Goal: Task Accomplishment & Management: Manage account settings

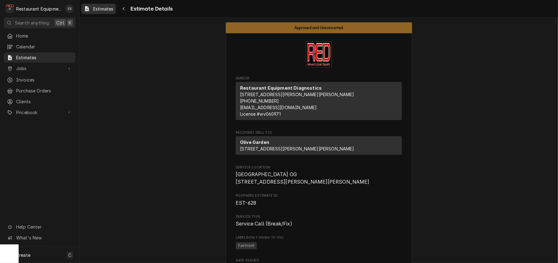
click at [100, 6] on span "Estimates" at bounding box center [103, 9] width 20 height 7
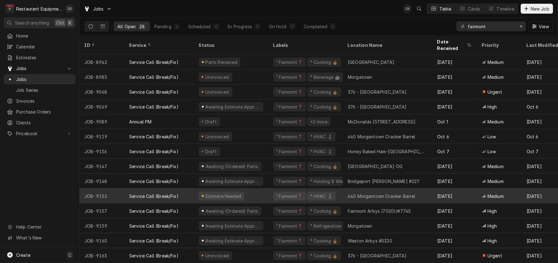
scroll to position [213, 0]
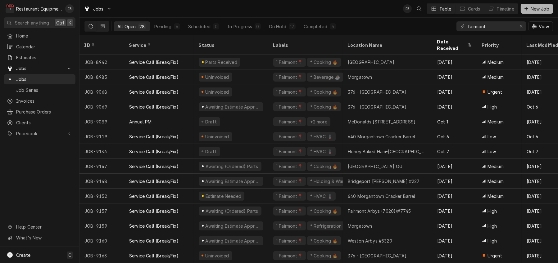
click at [533, 10] on span "New Job" at bounding box center [540, 9] width 21 height 7
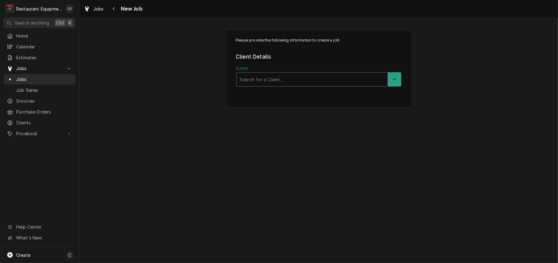
click at [295, 85] on div "Client" at bounding box center [312, 79] width 145 height 11
type input "Cheddars"
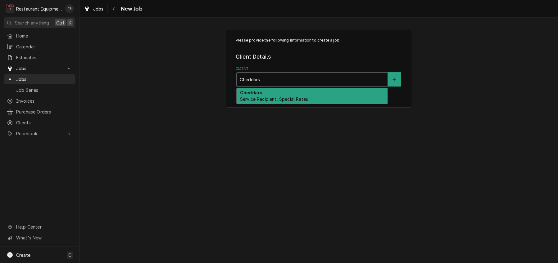
click at [273, 105] on div "Cheddars Service Recipient, Special Rates" at bounding box center [312, 96] width 152 height 17
click at [275, 100] on div "Cheddars Service Recipient, Special Rates" at bounding box center [312, 96] width 151 height 16
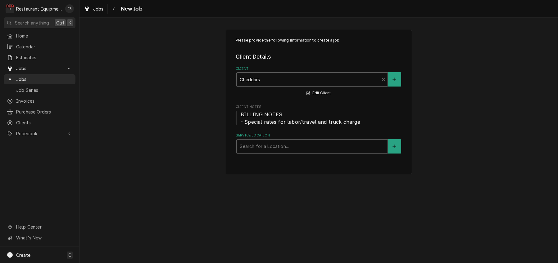
click at [279, 152] on div "Service Location" at bounding box center [312, 146] width 145 height 11
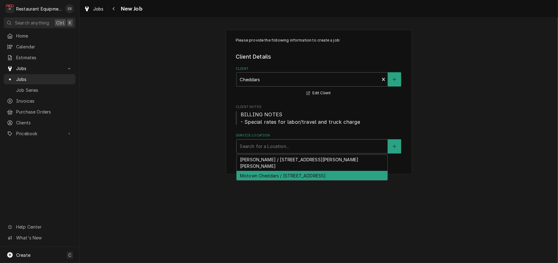
click at [277, 181] on div "Motown Cheddars / 2111 University Town Centre Dr, Morgantown, WV 26501" at bounding box center [312, 176] width 151 height 10
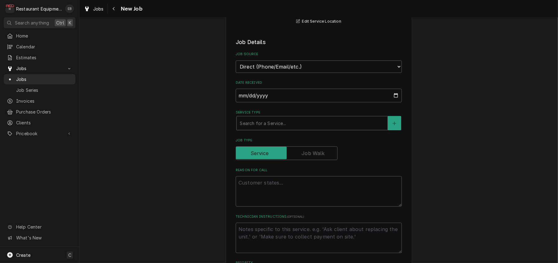
scroll to position [145, 0]
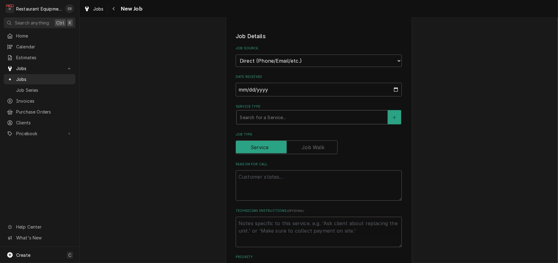
click at [273, 123] on div "Service Type" at bounding box center [312, 117] width 145 height 11
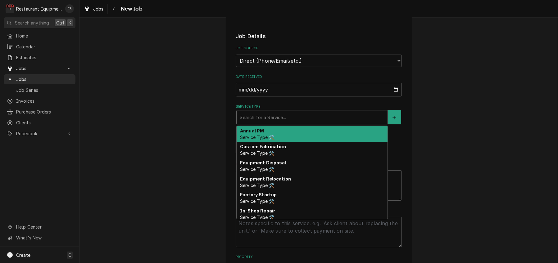
type textarea "x"
type input "b"
type textarea "x"
type input "br"
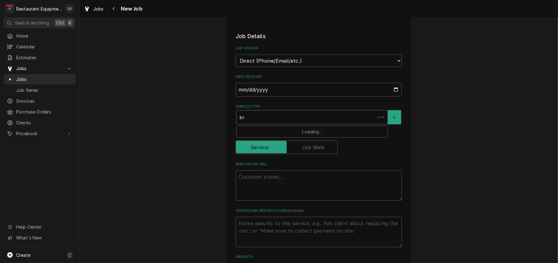
type textarea "x"
type input "bre"
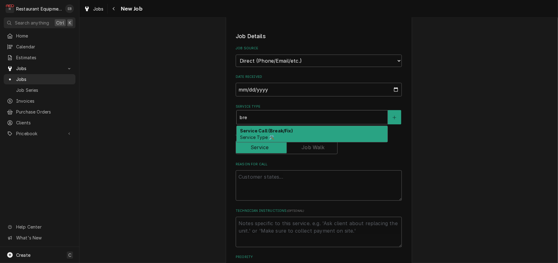
click at [267, 142] on div "Service Call (Break/Fix) Service Type 🛠️" at bounding box center [312, 134] width 151 height 16
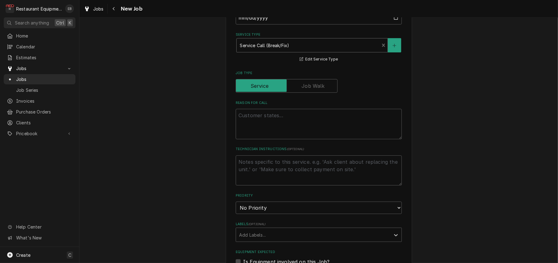
scroll to position [228, 0]
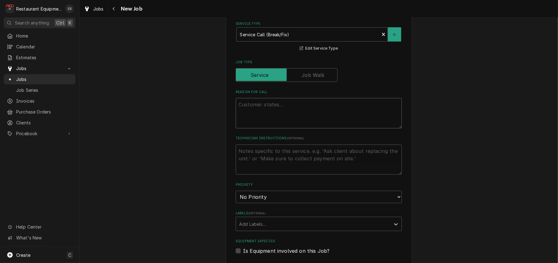
click at [277, 129] on textarea "Reason For Call" at bounding box center [319, 113] width 166 height 30
type textarea "x"
type textarea "F"
type textarea "x"
type textarea "Fr"
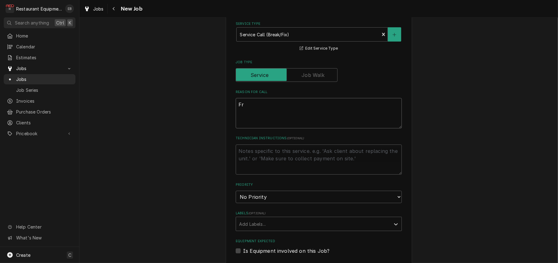
type textarea "x"
type textarea "Fry"
type textarea "x"
type textarea "Frye"
type textarea "x"
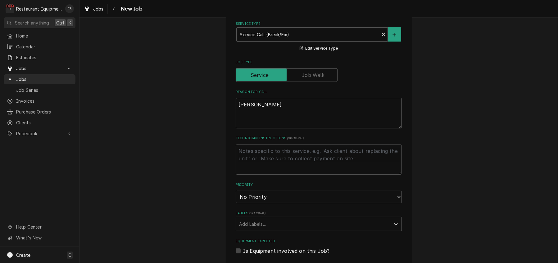
type textarea "Fryer"
type textarea "x"
type textarea "Fryer"
type textarea "x"
type textarea "Fryer d"
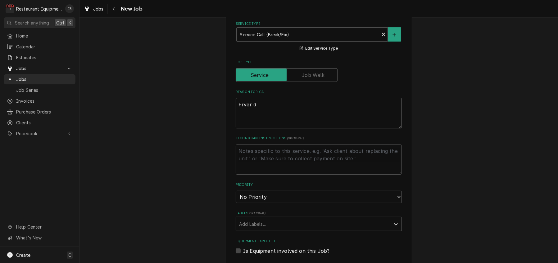
type textarea "x"
type textarea "Fryer do"
type textarea "x"
type textarea "Fryer dog"
type textarea "x"
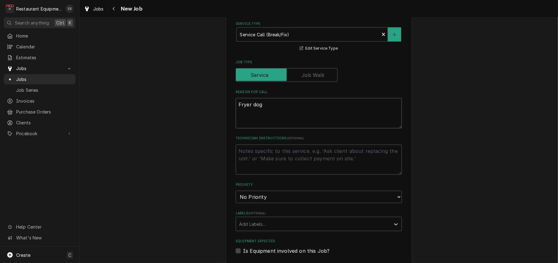
type textarea "Fryer dog"
type textarea "x"
type textarea "Fryer dog i"
type textarea "x"
type textarea "Fryer dog is"
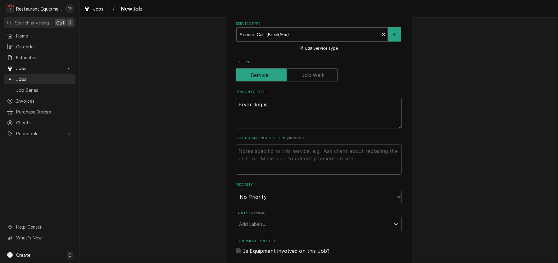
type textarea "x"
type textarea "Fryer dog is"
type textarea "x"
type textarea "Fryer dog is n"
type textarea "x"
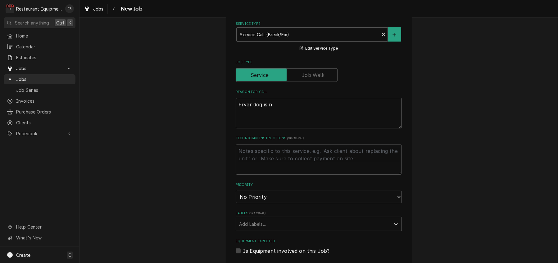
type textarea "Fryer dog is no"
type textarea "x"
type textarea "Fryer dog is not"
type textarea "x"
type textarea "Fryer dog is not"
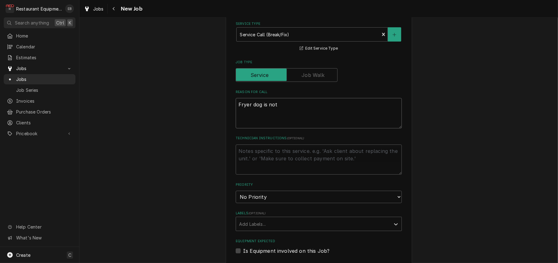
type textarea "x"
type textarea "Fryer dog is not d"
type textarea "x"
type textarea "Fryer dog is not dr"
type textarea "x"
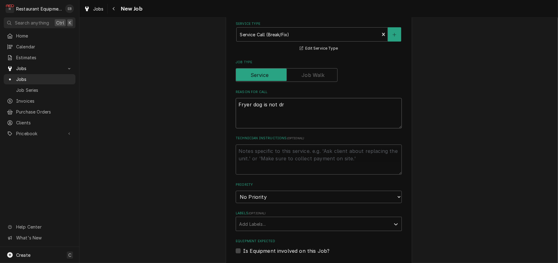
type textarea "Fryer dog is not dra"
type textarea "x"
type textarea "Fryer dog is not drai"
type textarea "x"
type textarea "Fryer dog is not drain"
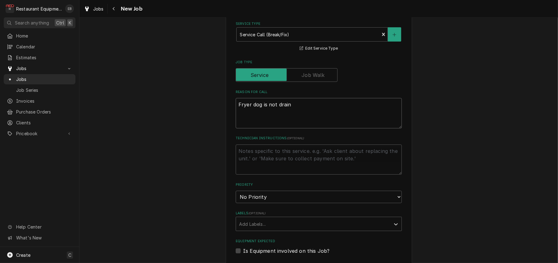
type textarea "x"
type textarea "Fryer dog is not draini"
type textarea "x"
type textarea "Fryer dog is not drainin"
type textarea "x"
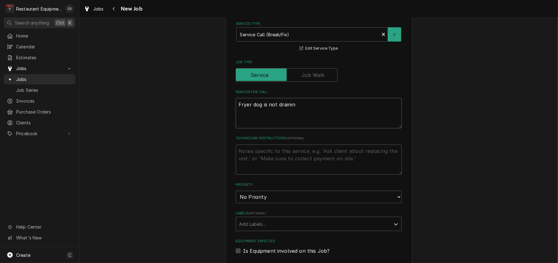
type textarea "Fryer dog is not draining"
type textarea "x"
type textarea "Fryer dog is not draining"
type textarea "x"
type textarea "Fryer dog is not draining"
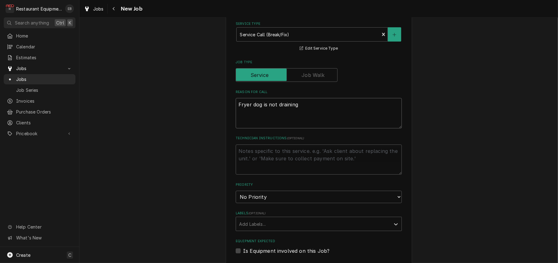
type textarea "x"
type textarea "Fryer dog is not drainin"
type textarea "x"
type textarea "Fryer dog is not draini"
type textarea "x"
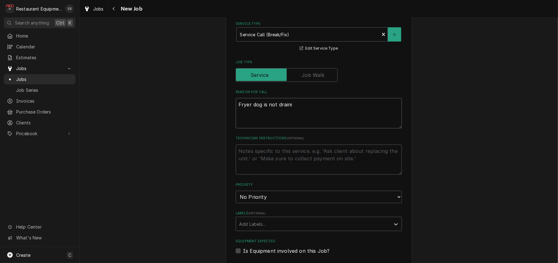
type textarea "Fryer dog is not drain"
type textarea "x"
type textarea "Fryer dog is not drai"
type textarea "x"
type textarea "Fryer dog is not dra"
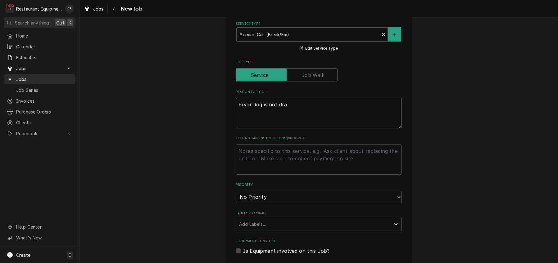
type textarea "x"
type textarea "Fryer dog is not dr"
type textarea "x"
type textarea "Fryer dog is not d"
type textarea "x"
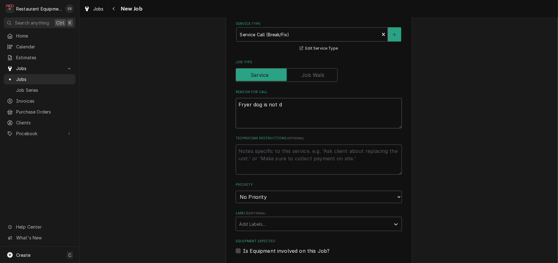
type textarea "Fryer dog is not"
type textarea "x"
type textarea "Fryer dog is not"
type textarea "x"
type textarea "Fryer dog is n"
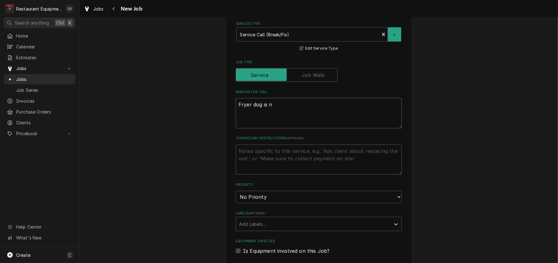
type textarea "x"
type textarea "Fryer dog is"
type textarea "x"
type textarea "Fryer dog is n"
type textarea "x"
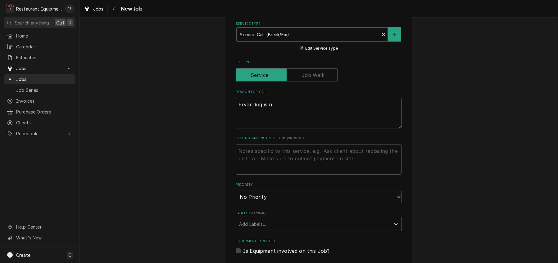
type textarea "Fryer dog is no"
type textarea "x"
type textarea "Fryer dog is no"
type textarea "x"
type textarea "Fryer dog is no l"
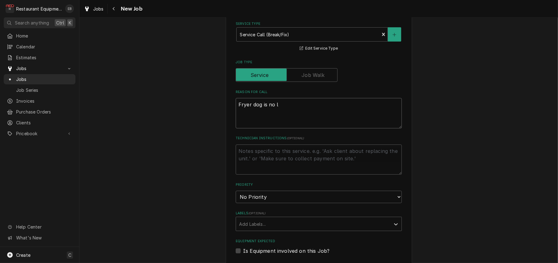
type textarea "x"
type textarea "Fryer dog is no lo"
type textarea "x"
type textarea "Fryer dog is no lon"
type textarea "x"
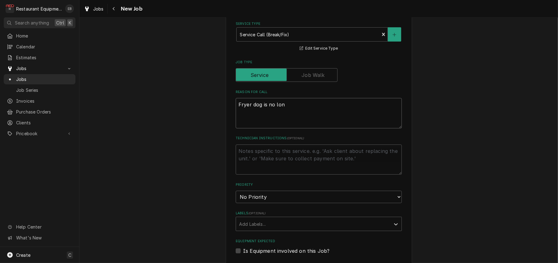
type textarea "Fryer dog is no long"
type textarea "x"
type textarea "Fryer dog is no longe"
type textarea "x"
type textarea "Fryer dog is no longer"
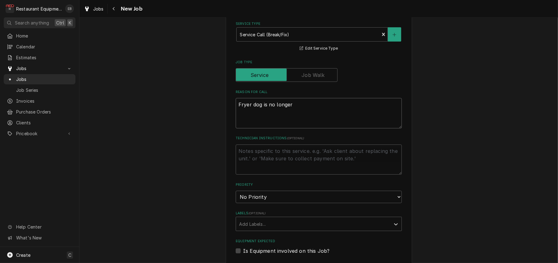
type textarea "x"
type textarea "Fryer dog is no longer"
type textarea "x"
type textarea "Fryer dog is no longer f"
type textarea "x"
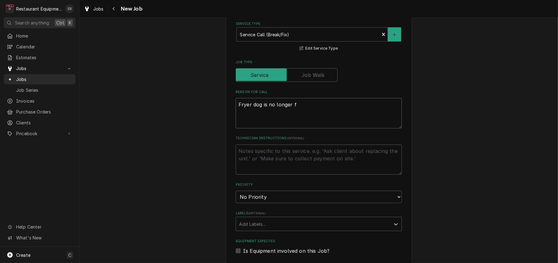
type textarea "Fryer dog is no longer fi"
type textarea "x"
type textarea "Fryer dog is no longer fil"
type textarea "x"
type textarea "Fryer dog is no longer filt"
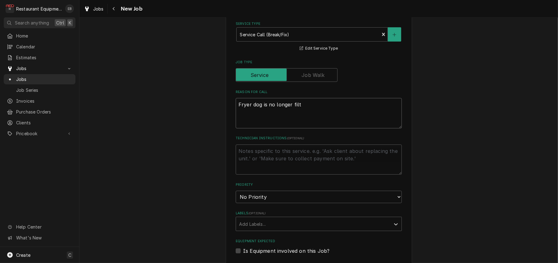
type textarea "x"
type textarea "Fryer dog is no longer filte"
type textarea "x"
type textarea "Fryer dog is no longer filter"
type textarea "x"
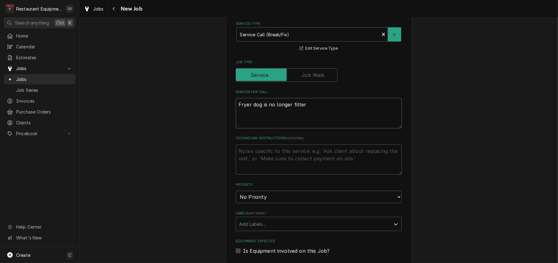
type textarea "Fryer dog is no longer filteri"
type textarea "x"
type textarea "Fryer dog is no longer filterin"
type textarea "x"
type textarea "Fryer dog is no longer filtering"
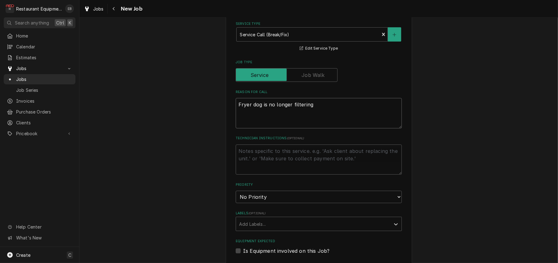
type textarea "x"
type textarea "Fryer dog is no longer filtering"
type textarea "x"
type textarea "Fryer dog is no longer filtering"
type textarea "x"
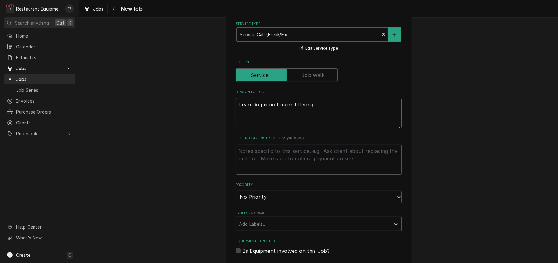
type textarea "Fryer dog is no longer filtering/"
type textarea "x"
type textarea "Fryer dog is no longer filtering/p"
type textarea "x"
type textarea "Fryer dog is no longer filtering/pu"
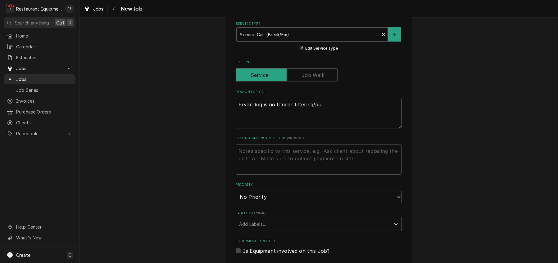
type textarea "x"
type textarea "Fryer dog is no longer filtering/pum"
type textarea "x"
type textarea "Fryer dog is no longer filtering/pump"
type textarea "x"
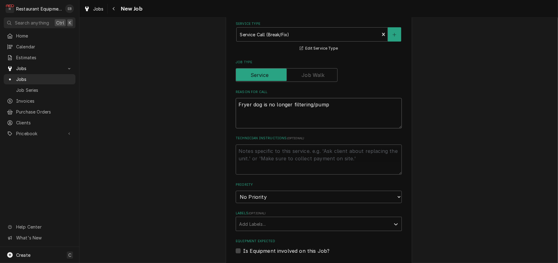
type textarea "Fryer dog is no longer filtering/pumpi"
type textarea "x"
type textarea "Fryer dog is no longer filtering/pumpin"
type textarea "x"
type textarea "Fryer dog is no longer filtering/pumping"
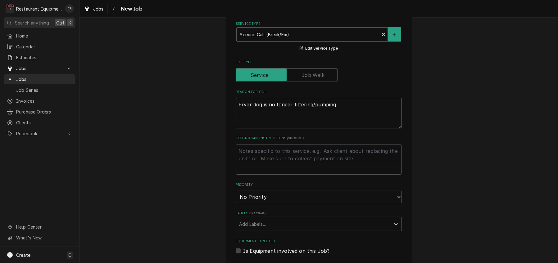
type textarea "x"
type textarea "Fryer dog is no longer filtering/pumping"
type textarea "x"
type textarea "Fryer dog is no longer filtering/pumping b"
type textarea "x"
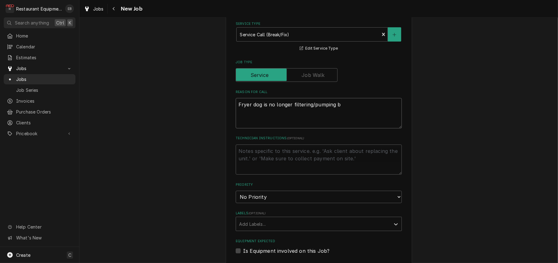
type textarea "Fryer dog is no longer filtering/pumping ba"
type textarea "x"
type textarea "Fryer dog is no longer filtering/pumping bac"
type textarea "x"
type textarea "Fryer dog is no longer filtering/pumping back"
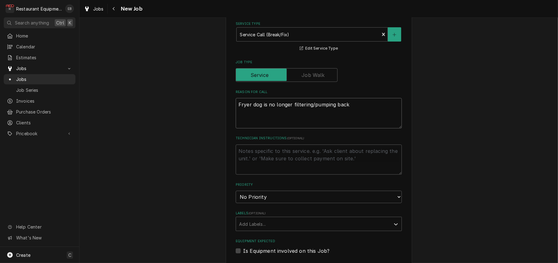
type textarea "x"
type textarea "Fryer dog is no longer filtering/pumping back"
type textarea "x"
type textarea "Fryer dog is no longer filtering/pumping back i"
type textarea "x"
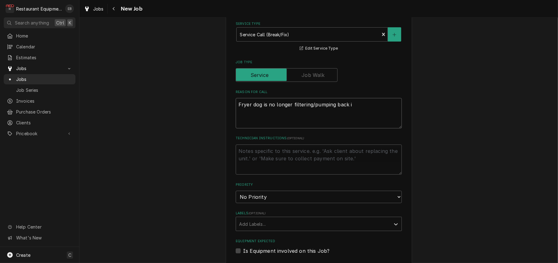
type textarea "Fryer dog is no longer filtering/pumping back in"
type textarea "x"
type textarea "Fryer dog is no longer filtering/pumping back int"
type textarea "x"
type textarea "Fryer dog is no longer filtering/pumping back into"
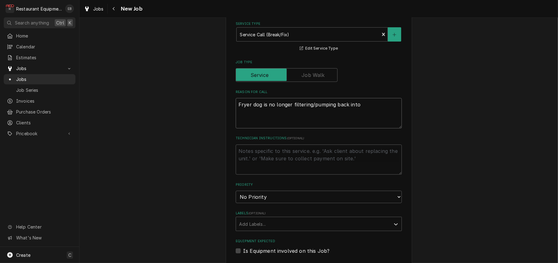
type textarea "x"
type textarea "Fryer dog is no longer filtering/pumping back into"
type textarea "x"
type textarea "Fryer dog is no longer filtering/pumping back into f"
type textarea "x"
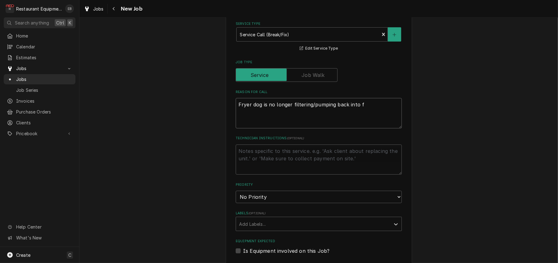
type textarea "Fryer dog is no longer filtering/pumping back into fr"
type textarea "x"
type textarea "Fryer dog is no longer filtering/pumping back into fry"
type textarea "x"
type textarea "Fryer dog is no longer filtering/pumping back into frye"
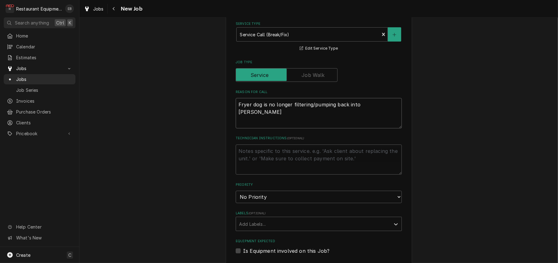
type textarea "x"
type textarea "Fryer dog is no longer filtering/pumping back into fryer"
type textarea "x"
type textarea "Fryer dog is no longer filtering/pumping back into fryer."
type textarea "x"
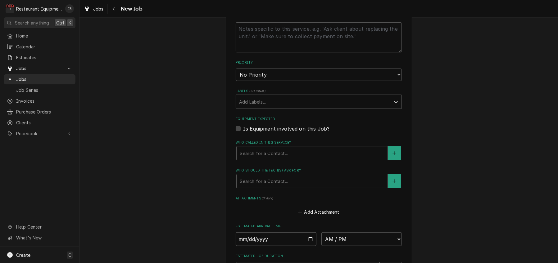
scroll to position [352, 0]
type textarea "Fryer dog is no longer filtering/pumping back into fryer."
click at [303, 79] on select "No Priority Urgent High Medium Low" at bounding box center [319, 73] width 166 height 12
select select "1"
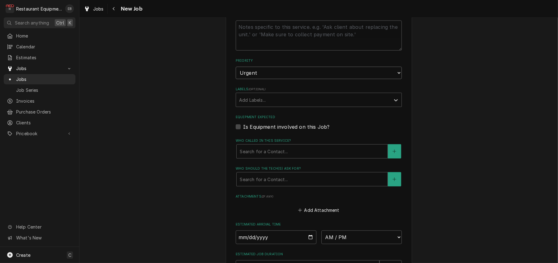
click at [236, 79] on select "No Priority Urgent High Medium Low" at bounding box center [319, 73] width 166 height 12
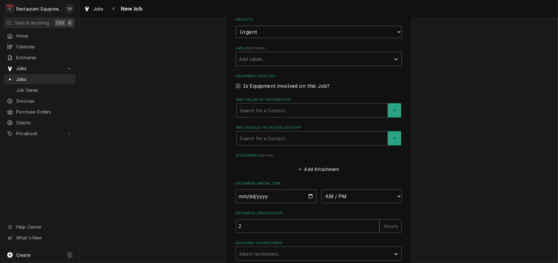
scroll to position [393, 0]
click at [281, 64] on div "Labels" at bounding box center [313, 58] width 148 height 11
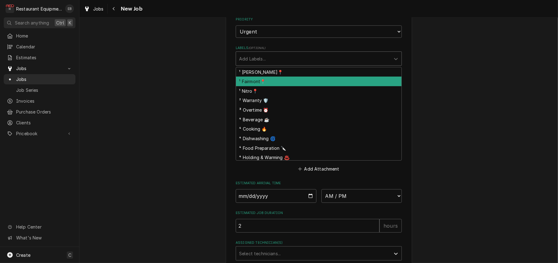
click at [268, 86] on div "¹ Fairmont📍" at bounding box center [319, 82] width 166 height 10
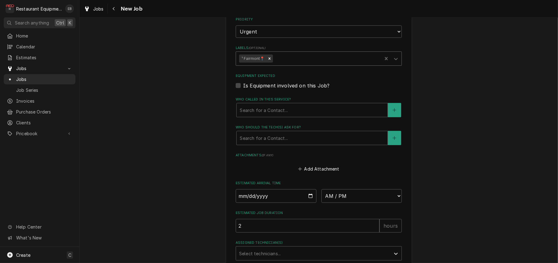
click at [309, 64] on div "Labels" at bounding box center [326, 58] width 105 height 11
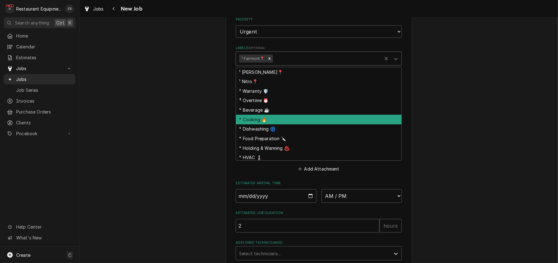
click at [262, 125] on div "⁴ Cooking 🔥" at bounding box center [319, 120] width 166 height 10
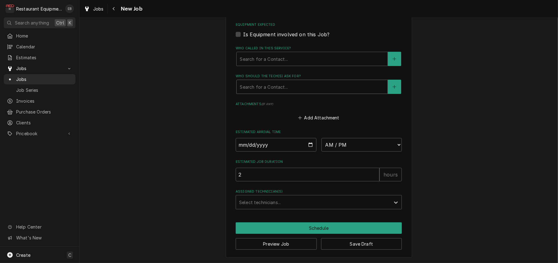
type textarea "x"
click at [286, 65] on div "Who called in this service?" at bounding box center [312, 58] width 145 height 11
click at [396, 61] on icon "Create New Contact" at bounding box center [395, 59] width 4 height 4
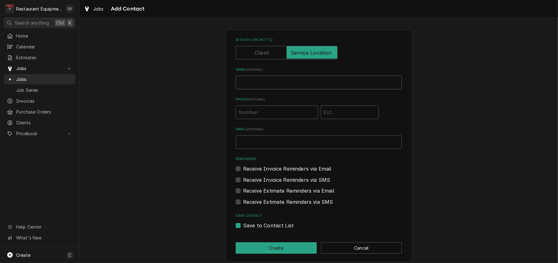
click at [280, 89] on input "Name ( optional )" at bounding box center [319, 83] width 166 height 14
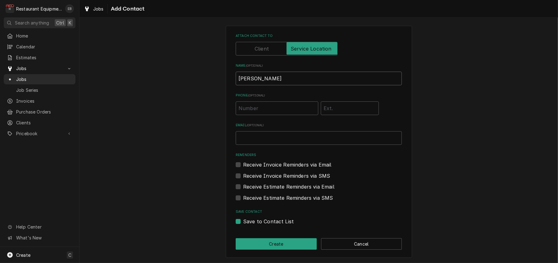
scroll to position [31, 0]
type input "Jules"
click at [299, 244] on button "Create" at bounding box center [276, 244] width 81 height 11
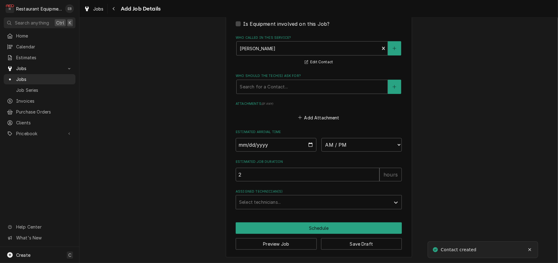
scroll to position [476, 0]
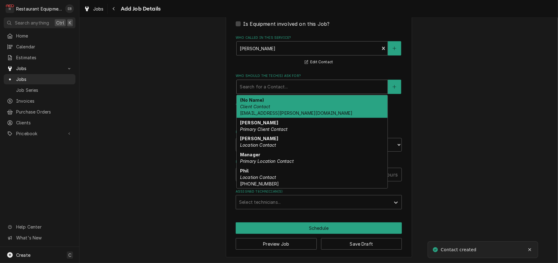
click at [296, 93] on div "Who should the tech(s) ask for?" at bounding box center [312, 86] width 145 height 11
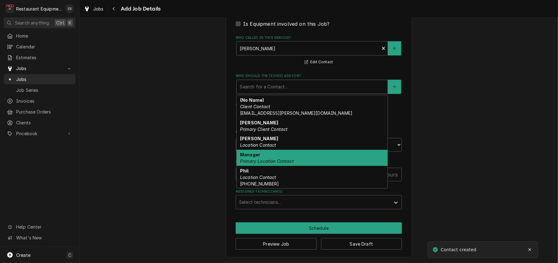
click at [262, 166] on div "Manager Primary Location Contact" at bounding box center [312, 158] width 151 height 16
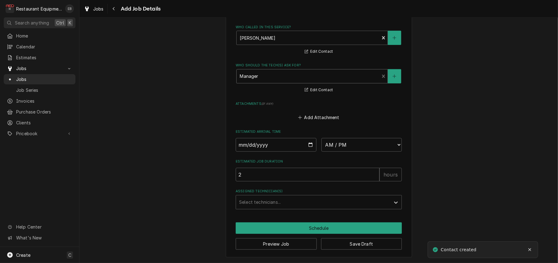
scroll to position [518, 0]
click at [311, 152] on input "Date" at bounding box center [276, 145] width 81 height 14
type textarea "x"
type input "2025-10-12"
type textarea "x"
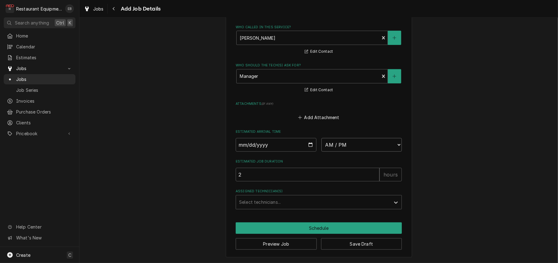
click at [358, 152] on select "AM / PM 6:00 AM 6:15 AM 6:30 AM 6:45 AM 7:00 AM 7:15 AM 7:30 AM 7:45 AM 8:00 AM…" at bounding box center [362, 145] width 81 height 14
select select "09:00:00"
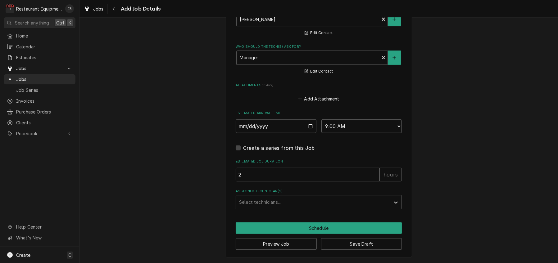
type textarea "x"
click at [271, 208] on div "Assigned Technician(s)" at bounding box center [313, 202] width 148 height 11
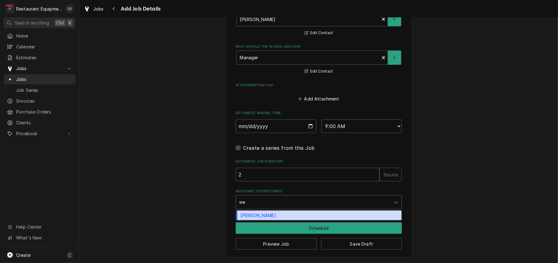
type input "wes"
click at [264, 221] on div "Wesley Fisher" at bounding box center [319, 216] width 166 height 10
type textarea "x"
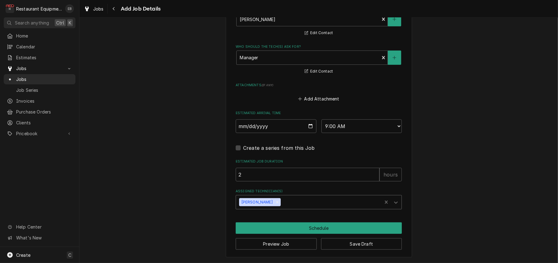
scroll to position [564, 0]
click at [341, 223] on button "Schedule" at bounding box center [319, 228] width 166 height 11
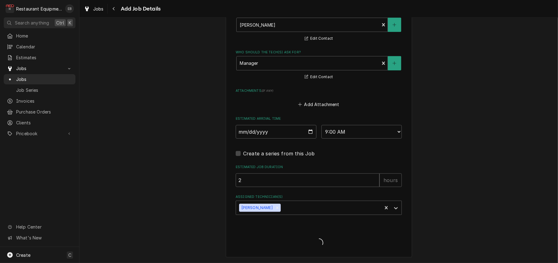
type textarea "x"
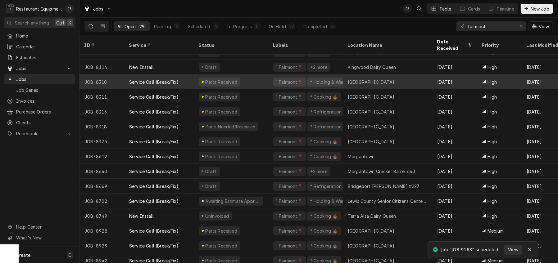
scroll to position [21, 0]
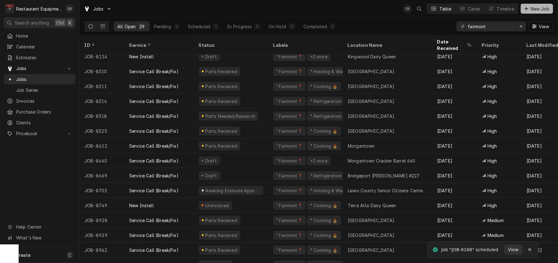
click at [538, 7] on span "New Job" at bounding box center [540, 9] width 21 height 7
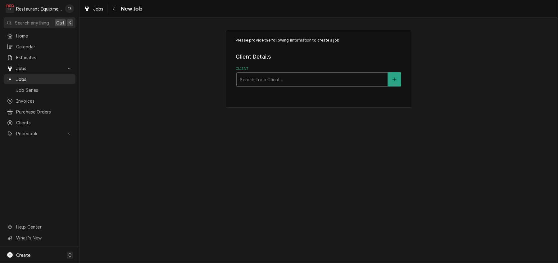
click at [297, 85] on div "Client" at bounding box center [312, 79] width 145 height 11
type input "cracker barrel"
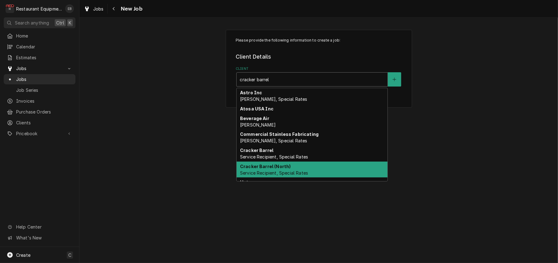
click at [292, 176] on span "Service Recipient, Special Rates" at bounding box center [274, 173] width 68 height 5
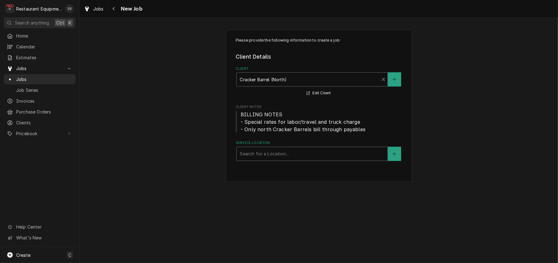
click at [281, 160] on div "Service Location" at bounding box center [312, 154] width 145 height 11
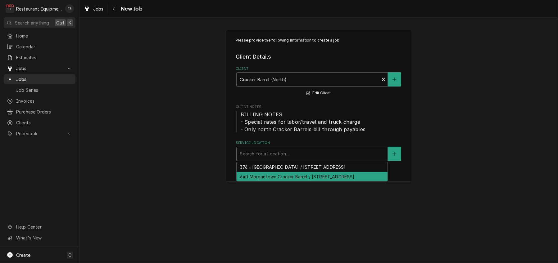
click at [275, 182] on div "640 Morgantown Cracker Barrel / 2000 University Town Centre Dr, Morgantown, WV …" at bounding box center [312, 177] width 151 height 10
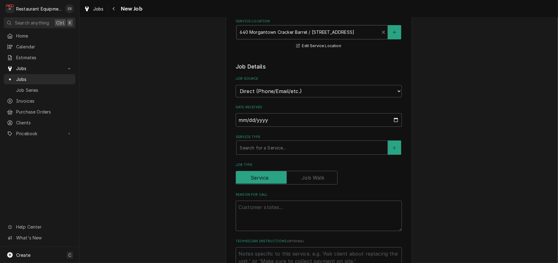
scroll to position [124, 0]
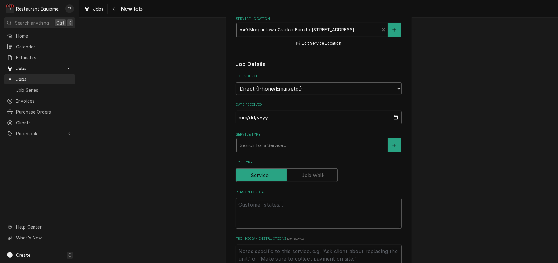
click at [276, 151] on div "Service Type" at bounding box center [312, 145] width 145 height 11
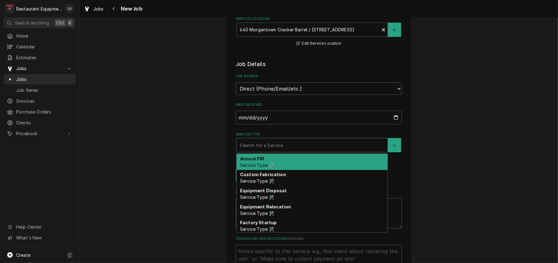
type textarea "x"
type input "b"
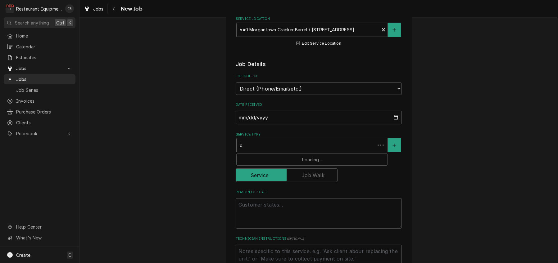
type textarea "x"
type input "br"
type textarea "x"
type input "bre"
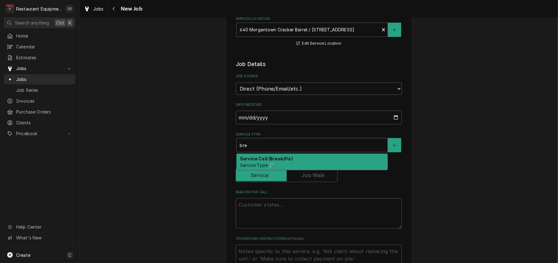
click at [270, 162] on strong "Service Call (Break/Fix)" at bounding box center [266, 158] width 53 height 5
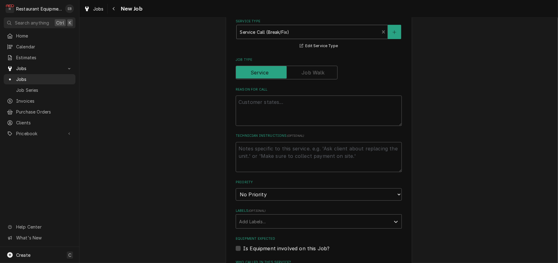
scroll to position [249, 0]
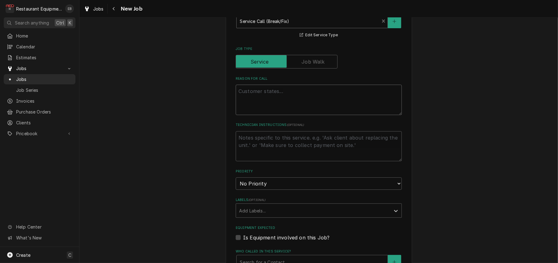
click at [256, 115] on textarea "Reason For Call" at bounding box center [319, 100] width 166 height 30
type textarea "x"
type textarea "T"
type textarea "x"
type textarea "TN"
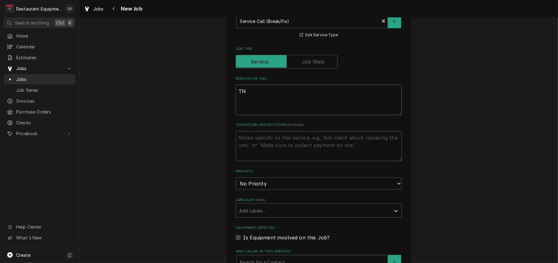
type textarea "x"
type textarea "TN#"
type textarea "x"
type textarea "TN#"
type textarea "x"
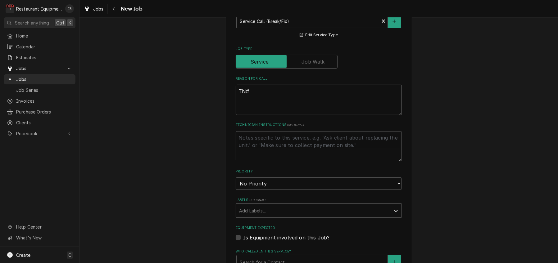
type textarea "TN# 3"
type textarea "x"
type textarea "TN# 32"
type textarea "x"
type textarea "TN# 328"
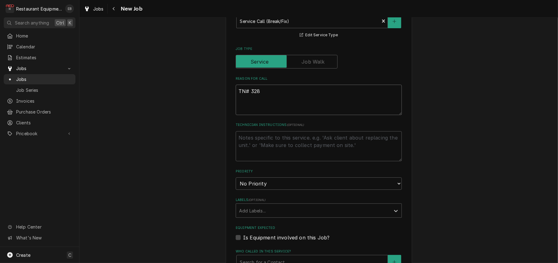
type textarea "x"
type textarea "TN# 3285"
type textarea "x"
type textarea "TN# 32852"
type textarea "x"
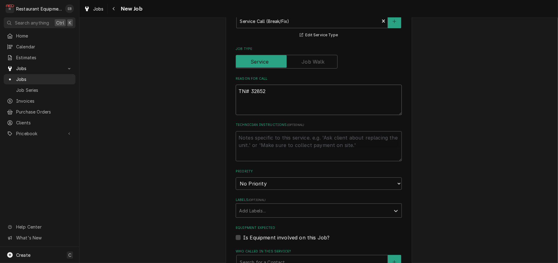
type textarea "TN# 328522"
type textarea "x"
type textarea "TN# 3285226"
type textarea "x"
type textarea "TN# 32852262"
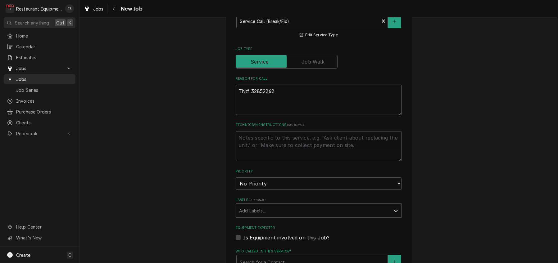
type textarea "x"
type textarea "TN# 328522622"
type textarea "x"
drag, startPoint x: 247, startPoint y: 131, endPoint x: 277, endPoint y: 129, distance: 30.5
click at [277, 115] on textarea "TN# 328522622" at bounding box center [319, 100] width 166 height 30
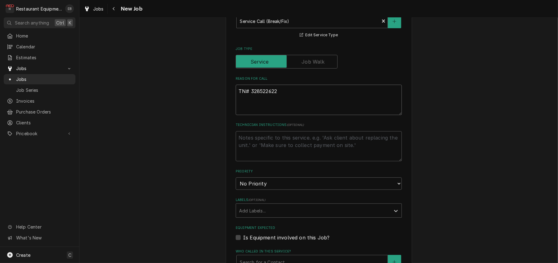
type textarea "TN# 328522622"
click at [270, 115] on textarea "TN# 328522622" at bounding box center [319, 100] width 166 height 30
click at [316, 115] on textarea "TN# 328522622" at bounding box center [319, 100] width 166 height 30
type textarea "x"
type textarea "TN# 328522622"
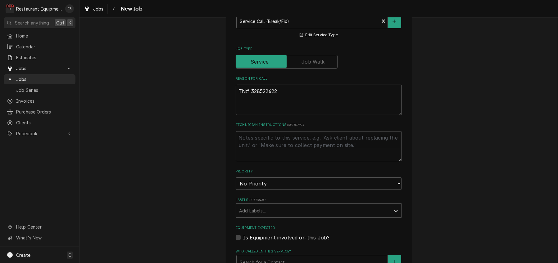
type textarea "x"
type textarea "TN# 328522622"
paste textarea "BACKUP / HVAC / AIR AT HOOD (MAKE UP AIR) / NOT WORKING / tried lighting firepl…"
type textarea "x"
type textarea "TN# 328522622 BACKUP / HVAC / AIR AT HOOD (MAKE UP AIR) / NOT WORKING / tried l…"
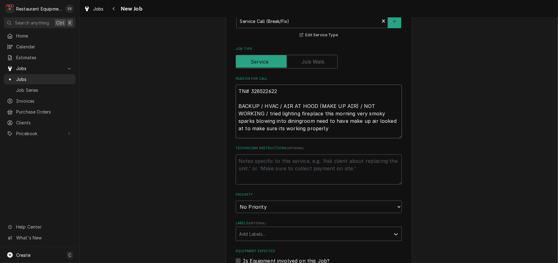
type textarea "x"
type textarea "TN# 328522622 BACKUP / HVAC / AIR AT HOOD (MAKE UP AIR) / NOT WORKING / tried l…"
type textarea "x"
type textarea "TN# 328522622 BACKUP / HVAC / AIR AT HOOD (MAKE UP AIR) / NOT WORKING / tried l…"
click at [291, 139] on textarea "TN# 328522622 BACKUP / HVAC / AIR AT HOOD (MAKE UP AIR) / NOT WORKING / tried l…" at bounding box center [319, 112] width 166 height 54
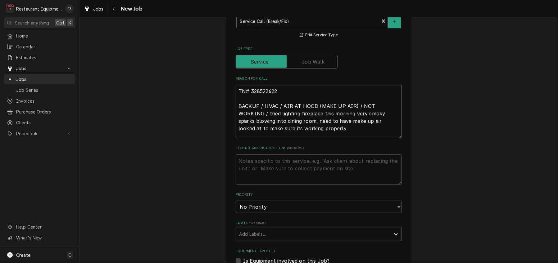
type textarea "x"
type textarea "TN# 328522622 BACKUP / HVAC / AIR AT HOOD (MAKE UP AIR) / NOT WORKING / tried l…"
type textarea "x"
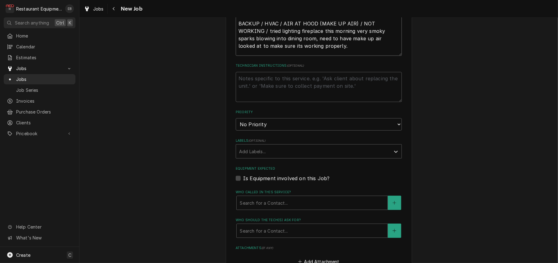
scroll to position [352, 0]
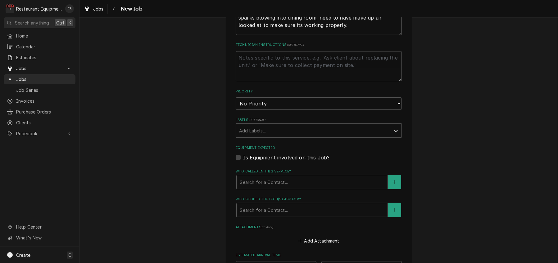
type textarea "TN# 328522622 BACKUP / HVAC / AIR AT HOOD (MAKE UP AIR) / NOT WORKING / tried l…"
click at [270, 110] on select "No Priority Urgent High Medium Low" at bounding box center [319, 104] width 166 height 12
select select "2"
click at [236, 110] on select "No Priority Urgent High Medium Low" at bounding box center [319, 104] width 166 height 12
click at [284, 136] on div "Labels" at bounding box center [313, 130] width 148 height 11
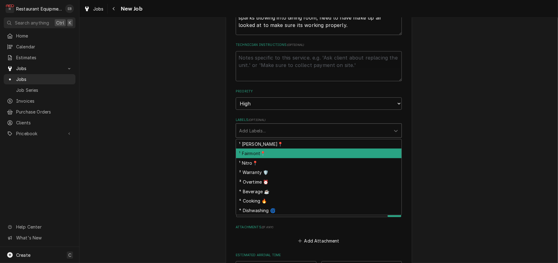
click at [263, 158] on div "¹ Fairmont📍" at bounding box center [319, 154] width 166 height 10
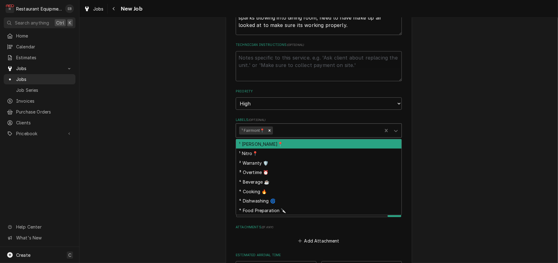
click at [284, 136] on div "Labels" at bounding box center [326, 130] width 105 height 11
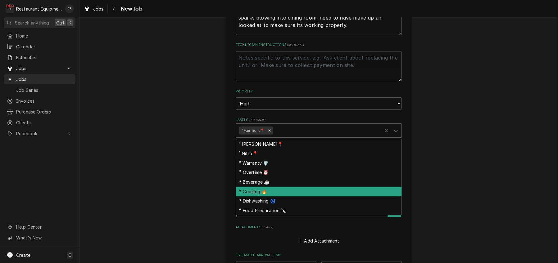
click at [262, 197] on div "⁴ Cooking 🔥" at bounding box center [319, 192] width 166 height 10
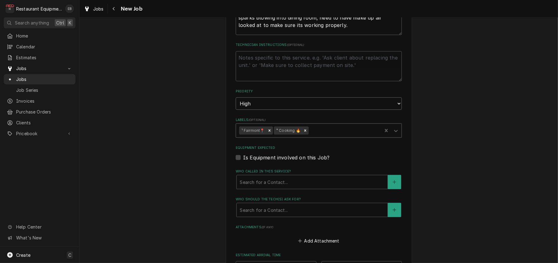
click at [246, 110] on select "No Priority Urgent High Medium Low" at bounding box center [319, 104] width 166 height 12
click at [269, 110] on select "No Priority Urgent High Medium Low" at bounding box center [319, 104] width 166 height 12
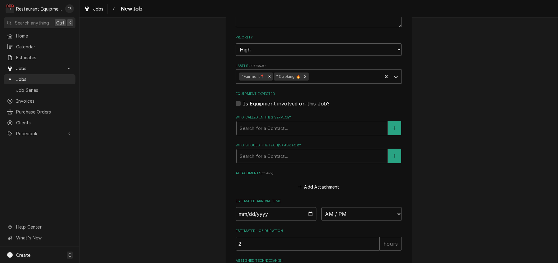
scroll to position [414, 0]
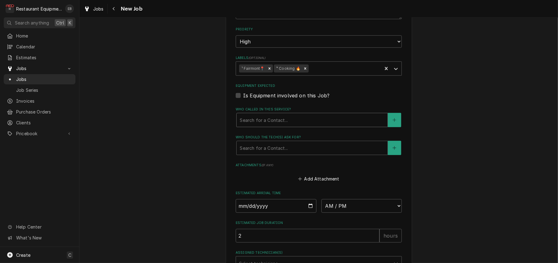
click at [283, 126] on div "Who called in this service?" at bounding box center [312, 120] width 145 height 11
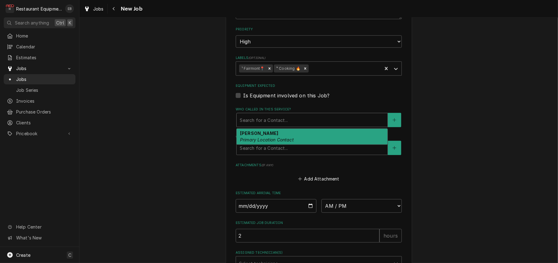
click at [269, 145] on div "Dan Lunger Primary Location Contact" at bounding box center [312, 137] width 151 height 16
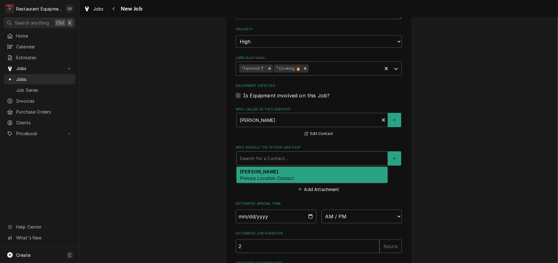
click at [262, 164] on div "Who should the tech(s) ask for?" at bounding box center [312, 158] width 145 height 11
click at [259, 181] on em "Primary Location Contact" at bounding box center [267, 178] width 54 height 5
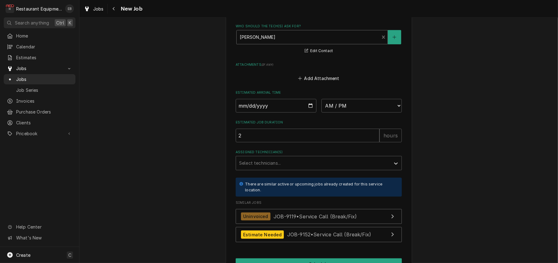
scroll to position [538, 0]
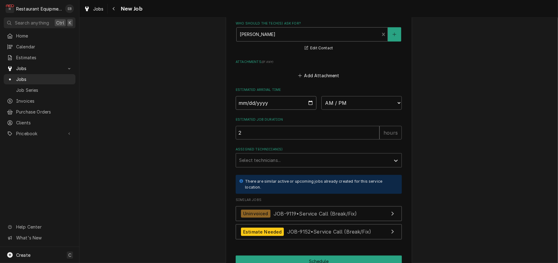
click at [308, 110] on input "Date" at bounding box center [276, 103] width 81 height 14
type textarea "x"
type input "[DATE]"
type textarea "x"
click at [370, 110] on select "AM / PM 6:00 AM 6:15 AM 6:30 AM 6:45 AM 7:00 AM 7:15 AM 7:30 AM 7:45 AM 8:00 AM…" at bounding box center [362, 103] width 81 height 14
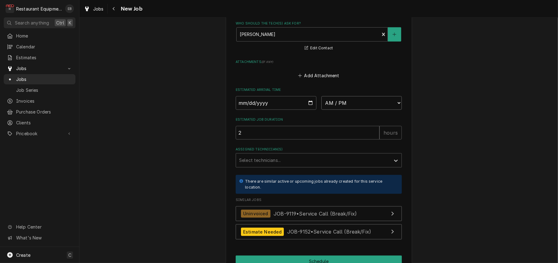
select select "12:00:00"
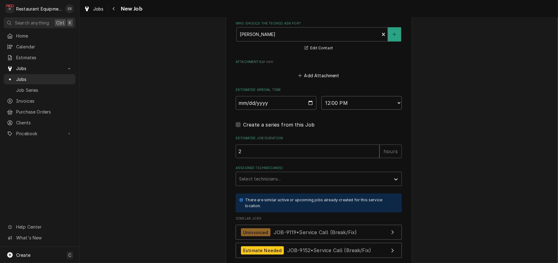
type textarea "x"
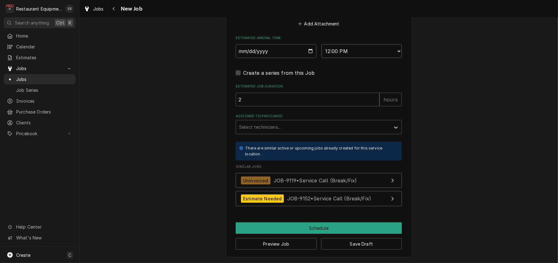
scroll to position [663, 0]
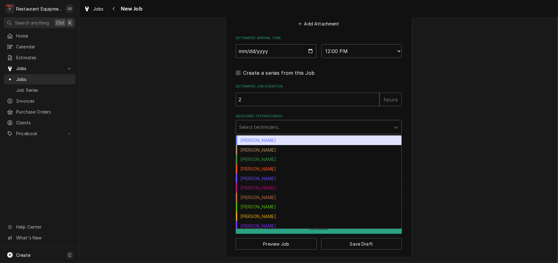
click at [282, 129] on div "Assigned Technician(s)" at bounding box center [313, 127] width 148 height 11
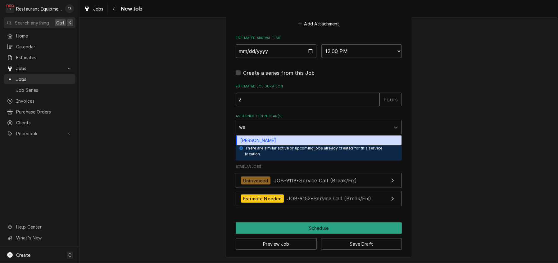
type input "wes"
click at [255, 145] on div "Wesley Fisher" at bounding box center [319, 141] width 166 height 10
type textarea "x"
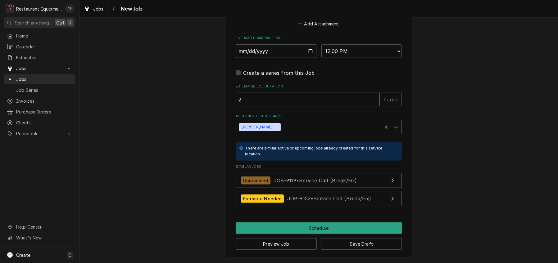
type textarea "x"
click at [367, 44] on select "AM / PM 6:00 AM 6:15 AM 6:30 AM 6:45 AM 7:00 AM 7:15 AM 7:30 AM 7:45 AM 8:00 AM…" at bounding box center [362, 51] width 81 height 14
select select "11:00:00"
click at [322, 44] on select "AM / PM 6:00 AM 6:15 AM 6:30 AM 6:45 AM 7:00 AM 7:15 AM 7:30 AM 7:45 AM 8:00 AM…" at bounding box center [362, 51] width 81 height 14
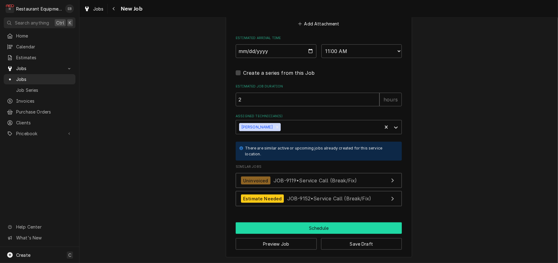
click at [319, 226] on button "Schedule" at bounding box center [319, 228] width 166 height 11
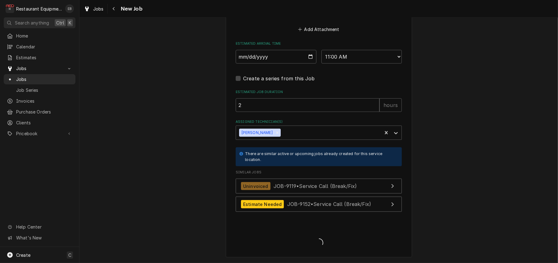
type textarea "x"
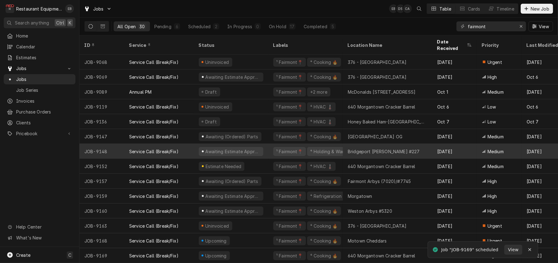
scroll to position [243, 0]
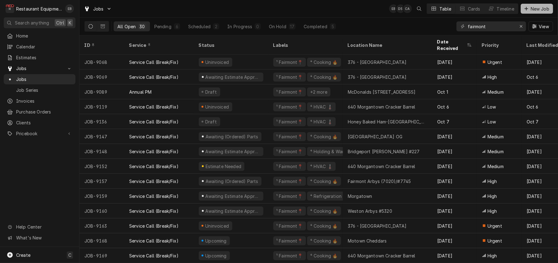
click at [527, 11] on div "Dynamic Content Wrapper" at bounding box center [527, 9] width 6 height 6
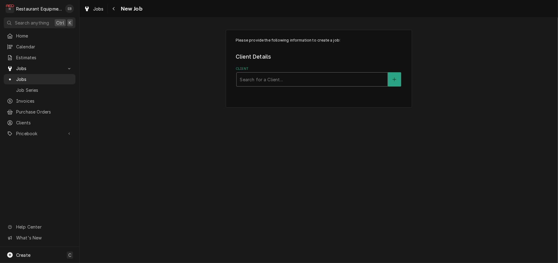
drag, startPoint x: 302, startPoint y: 88, endPoint x: 298, endPoint y: 89, distance: 3.6
click at [301, 85] on div "Client" at bounding box center [312, 79] width 145 height 11
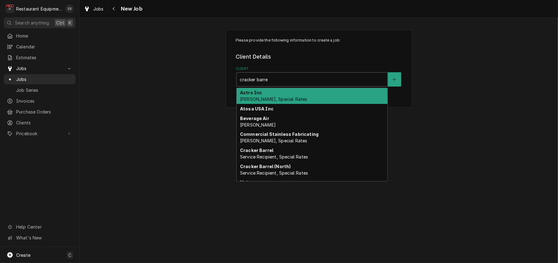
type input "cracker barrel"
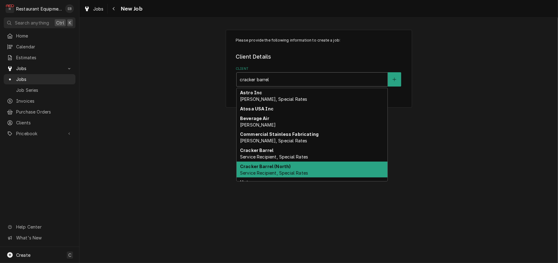
click at [271, 169] on strong "Cracker Barrel (North)" at bounding box center [265, 166] width 51 height 5
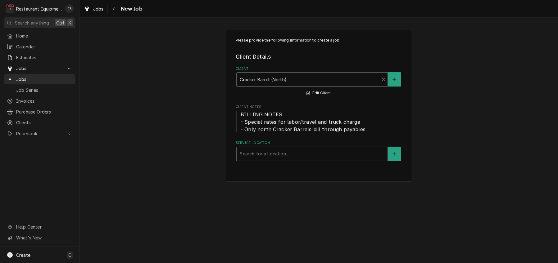
click at [284, 160] on div "Service Location" at bounding box center [312, 154] width 145 height 11
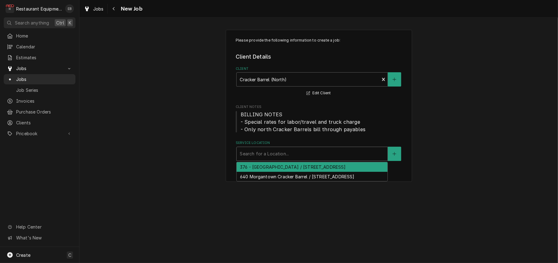
click at [273, 172] on div "376 - [GEOGRAPHIC_DATA] / [STREET_ADDRESS]" at bounding box center [312, 168] width 151 height 10
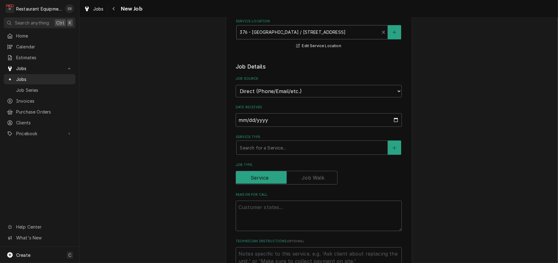
scroll to position [124, 0]
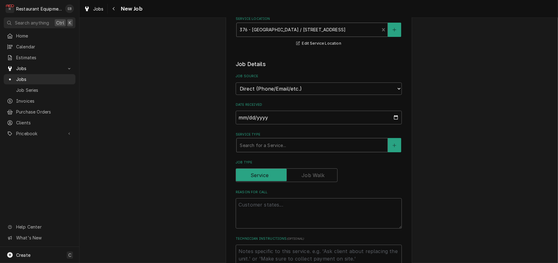
click at [273, 151] on div "Service Type" at bounding box center [312, 145] width 145 height 11
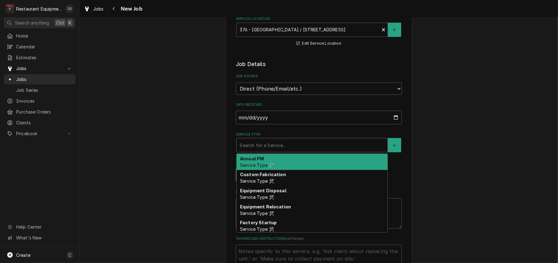
type textarea "x"
type input "b"
type textarea "x"
type input "br"
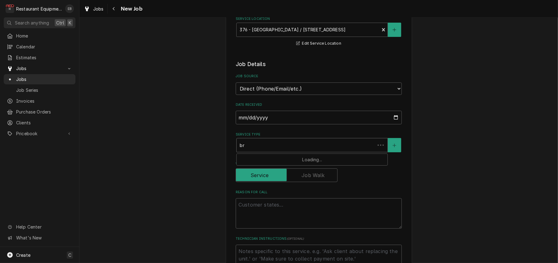
type textarea "x"
type input "bre"
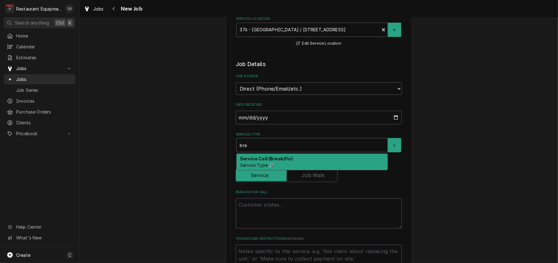
click at [273, 162] on strong "Service Call (Break/Fix)" at bounding box center [266, 158] width 53 height 5
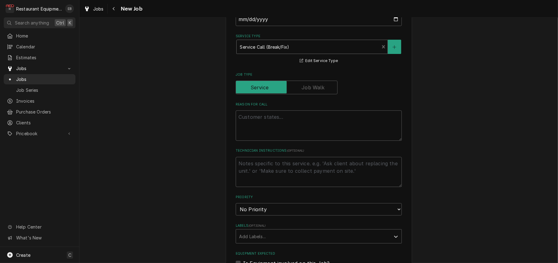
scroll to position [228, 0]
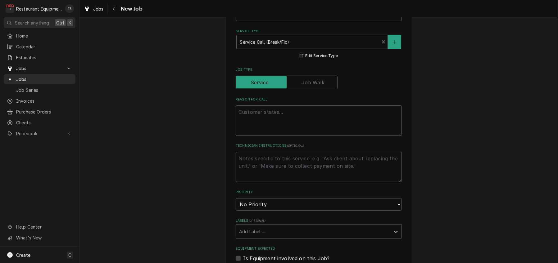
click at [289, 136] on textarea "Reason For Call" at bounding box center [319, 121] width 166 height 30
type textarea "x"
type textarea "T"
type textarea "x"
type textarea "TN"
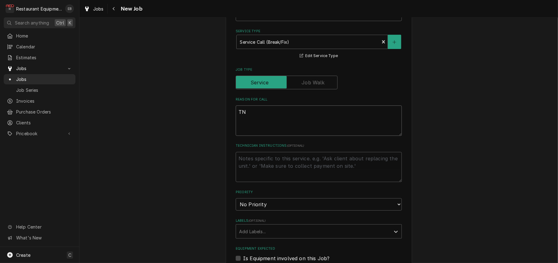
type textarea "x"
type textarea "TN#"
type textarea "x"
type textarea "TN#"
type textarea "x"
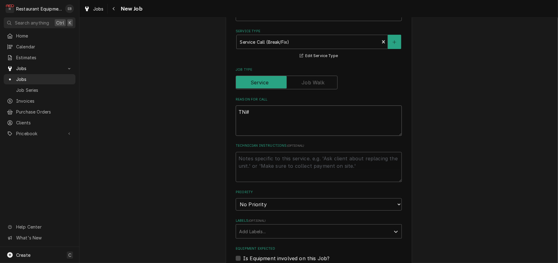
type textarea "TN# 3"
type textarea "x"
type textarea "TN# 32"
type textarea "x"
type textarea "TN# 328"
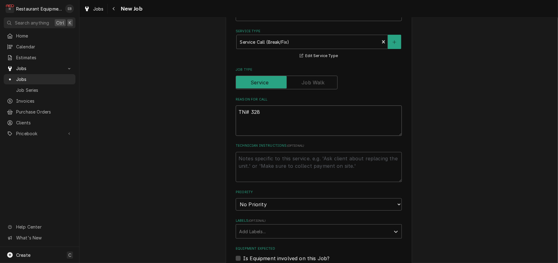
type textarea "x"
type textarea "TN# 3285"
type textarea "x"
type textarea "TN# 32852"
type textarea "x"
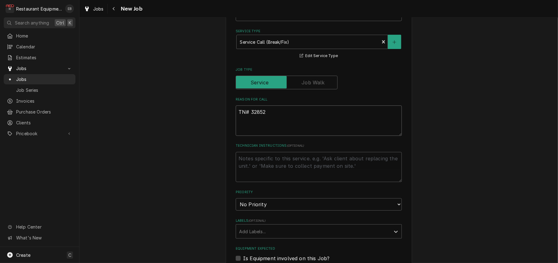
type textarea "TN# 328522"
type textarea "x"
type textarea "TN# 3285220"
type textarea "x"
type textarea "TN# 32852201"
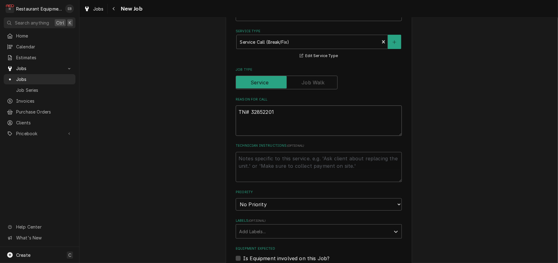
type textarea "x"
type textarea "TN# 328522018"
type textarea "x"
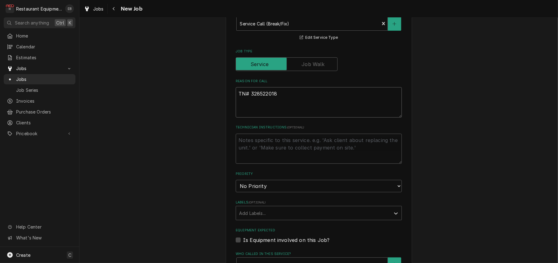
scroll to position [249, 0]
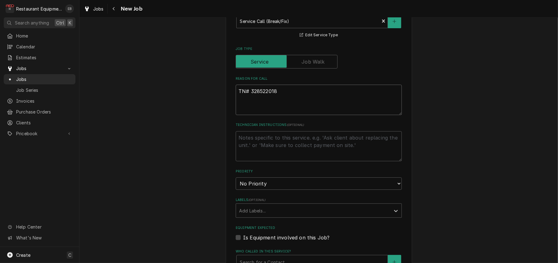
type textarea "TN# 328522018"
type textarea "x"
type textarea "TN# 328522018"
type textarea "x"
drag, startPoint x: 256, startPoint y: 130, endPoint x: 281, endPoint y: 130, distance: 24.5
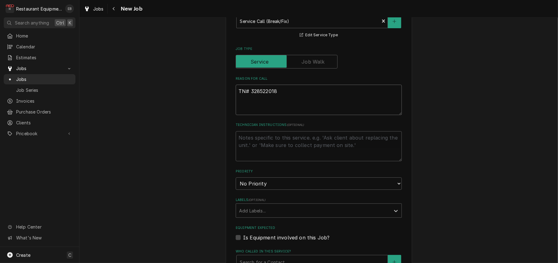
click at [281, 115] on textarea "TN# 328522018" at bounding box center [319, 100] width 166 height 30
type textarea "TN# 328522018"
click at [286, 115] on textarea "TN# 328522018" at bounding box center [319, 100] width 166 height 30
type textarea "x"
type textarea "TN# 328522018"
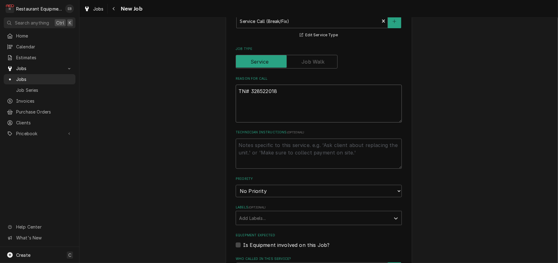
type textarea "x"
type textarea "TN# 328522018"
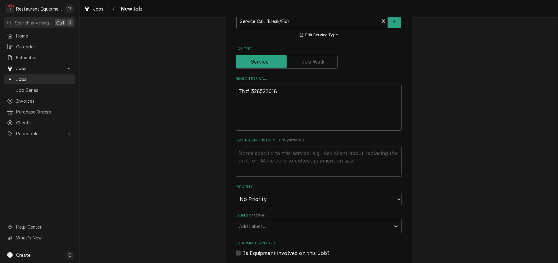
paste textarea "BACKUP / KITCHEN EQUIPMENT / POTATO OVEN / NEEDS GENERAL REPAIR / Equipment Mod…"
type textarea "x"
type textarea "TN# 328522018 BACKUP / KITCHEN EQUIPMENT / POTATO OVEN / NEEDS GENERAL REPAIR /…"
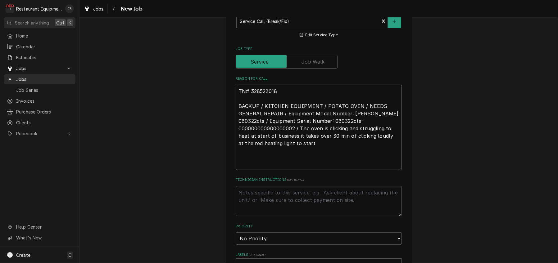
click at [307, 170] on textarea "TN# 328522018 BACKUP / KITCHEN EQUIPMENT / POTATO OVEN / NEEDS GENERAL REPAIR /…" at bounding box center [319, 127] width 166 height 85
type textarea "x"
type textarea "TN# 328522018 BACKUP / KITCHEN EQUIPMENT / POTATO OVEN / NEEDS GENERAL REPAIR /…"
type textarea "x"
type textarea "TN# 328522018 BACKUP / KITCHEN EQUIPMENT / POTATO OVEN / NEEDS GENERAL REPAIR /…"
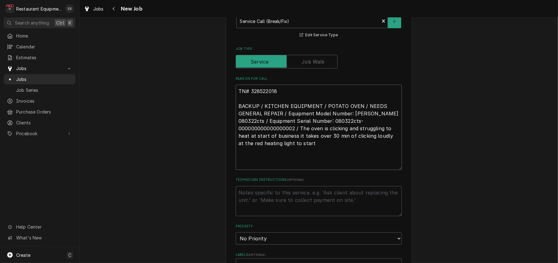
type textarea "x"
type textarea "TN# 328522018 BACKUP / KITCHEN EQUIPMENT / POTATO OVEN / NEEDS GENERAL REPAIR /…"
type textarea "x"
type textarea "TN# 328522018 BACKUP / KITCHEN EQUIPMENT / POTATO OVEN / NEEDS GENERAL REPAIR /…"
type textarea "x"
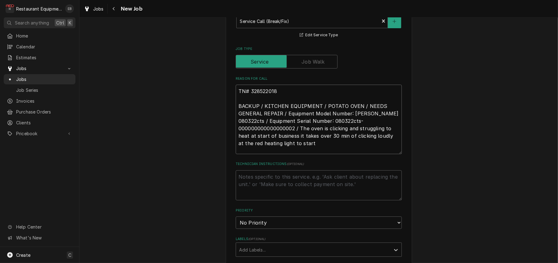
type textarea "TN# 328522018 BACKUP / KITCHEN EQUIPMENT / POTATO OVEN / NEEDS GENERAL REPAIR /…"
type textarea "x"
type textarea "TN# 328522018 BACKUP / KITCHEN EQUIPMENT / POTATO OVEN / NEEDS GENERAL REPAIR /…"
click at [337, 167] on label "Technician Instructions ( optional )" at bounding box center [319, 164] width 166 height 5
click at [337, 200] on textarea "Technician Instructions ( optional )" at bounding box center [319, 186] width 166 height 30
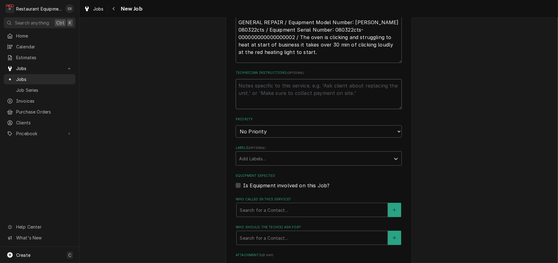
scroll to position [352, 0]
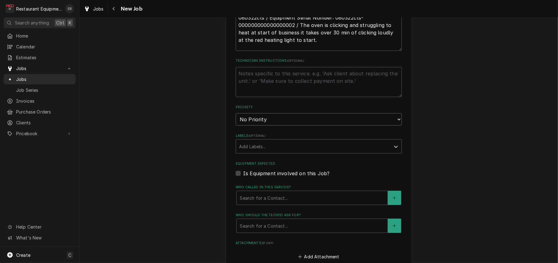
click at [296, 126] on select "No Priority Urgent High Medium Low" at bounding box center [319, 119] width 166 height 12
click at [277, 126] on select "No Priority Urgent High Medium Low" at bounding box center [319, 119] width 166 height 12
select select "3"
click at [236, 126] on select "No Priority Urgent High Medium Low" at bounding box center [319, 119] width 166 height 12
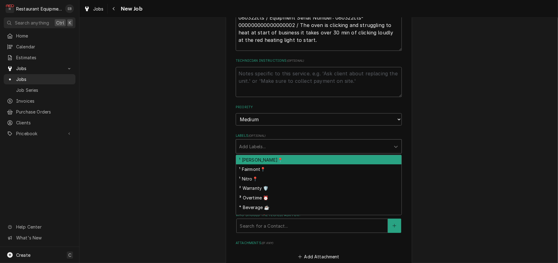
click at [255, 152] on div "Labels" at bounding box center [313, 146] width 148 height 11
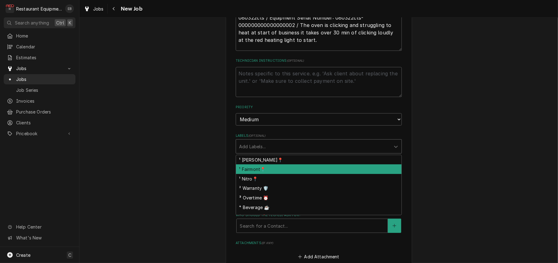
click at [244, 174] on div "¹ Fairmont📍" at bounding box center [319, 170] width 166 height 10
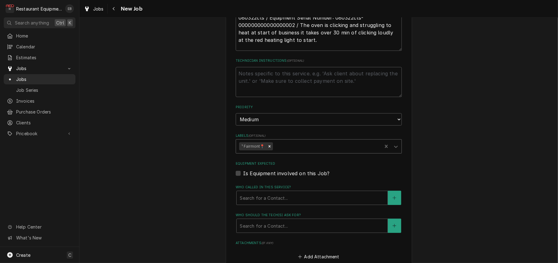
click at [288, 152] on div "Labels" at bounding box center [326, 146] width 105 height 11
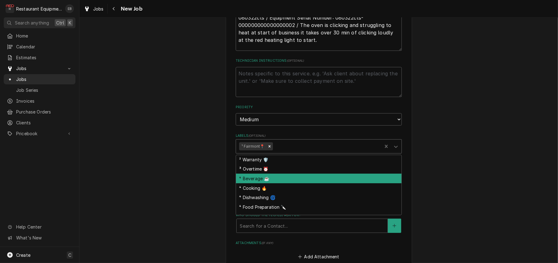
scroll to position [21, 0]
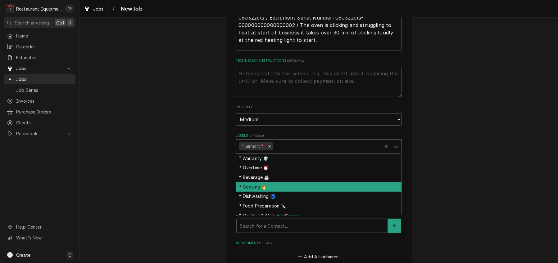
click at [259, 192] on div "⁴ Cooking 🔥" at bounding box center [319, 187] width 166 height 10
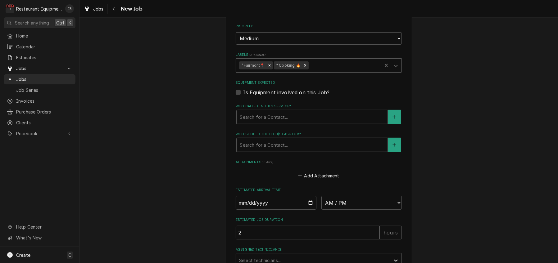
scroll to position [456, 0]
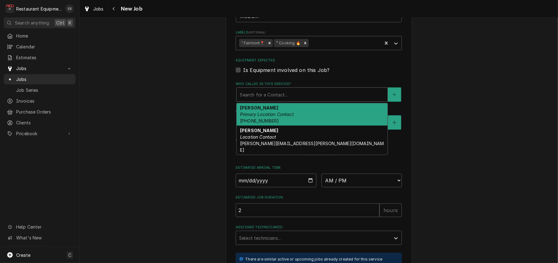
click at [291, 100] on div "Who called in this service?" at bounding box center [312, 94] width 145 height 11
click at [259, 117] on em "Primary Location Contact" at bounding box center [267, 114] width 54 height 5
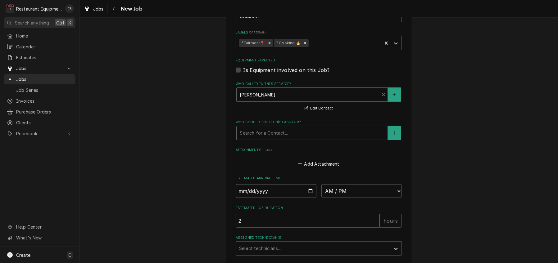
click at [265, 139] on div "Who should the tech(s) ask for?" at bounding box center [312, 133] width 145 height 11
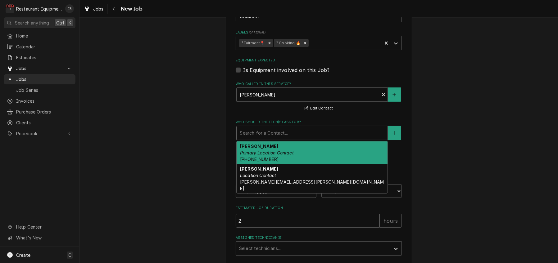
drag, startPoint x: 261, startPoint y: 213, endPoint x: 264, endPoint y: 221, distance: 8.7
click at [261, 156] on em "Primary Location Contact" at bounding box center [267, 152] width 54 height 5
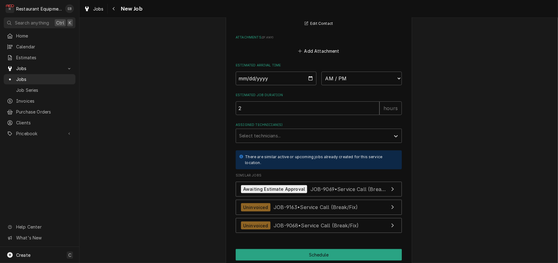
scroll to position [580, 0]
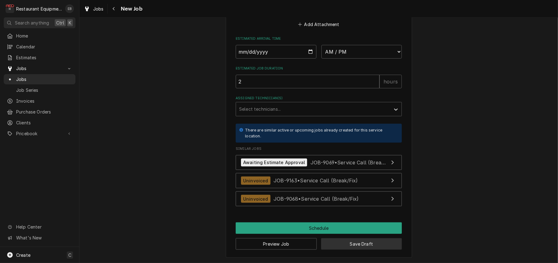
click at [360, 245] on button "Save Draft" at bounding box center [361, 244] width 81 height 11
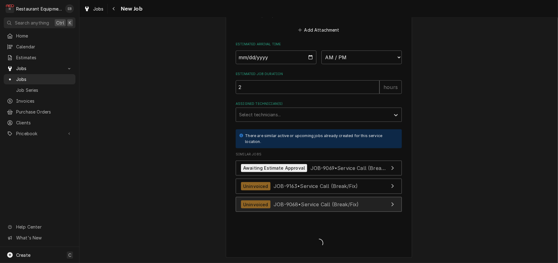
type textarea "x"
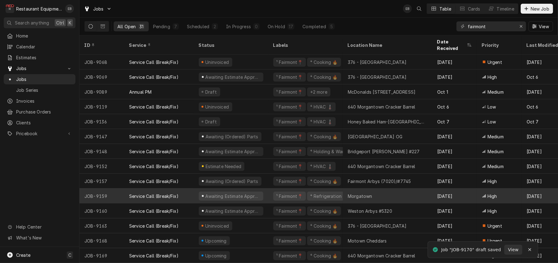
scroll to position [258, 0]
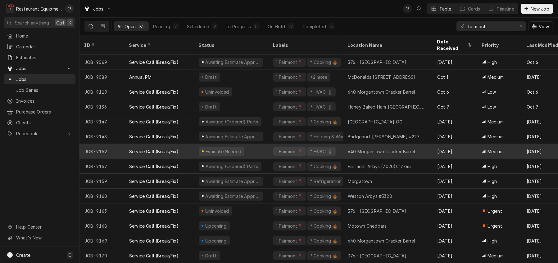
click at [267, 146] on div "Estimate Needed" at bounding box center [231, 151] width 75 height 15
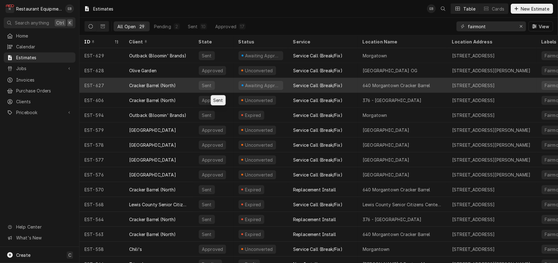
click at [230, 87] on div "Sent" at bounding box center [214, 85] width 40 height 15
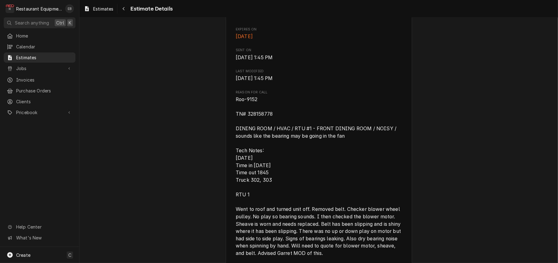
scroll to position [290, 0]
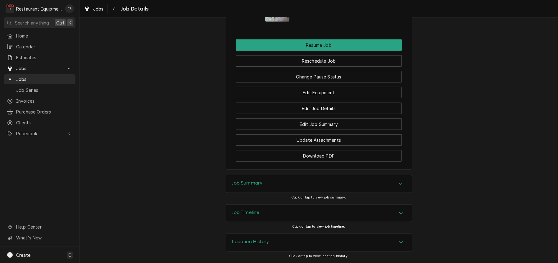
scroll to position [858, 0]
click at [323, 71] on button "Change Pause Status" at bounding box center [319, 76] width 166 height 11
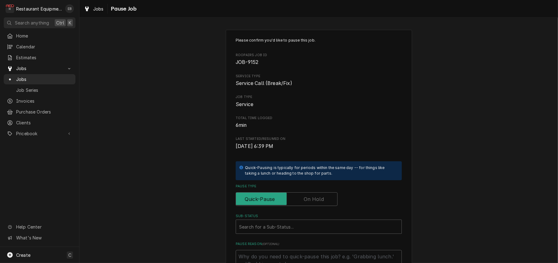
click at [320, 206] on label "Pause Type" at bounding box center [287, 200] width 102 height 14
click at [320, 206] on input "Pause Type" at bounding box center [287, 200] width 96 height 14
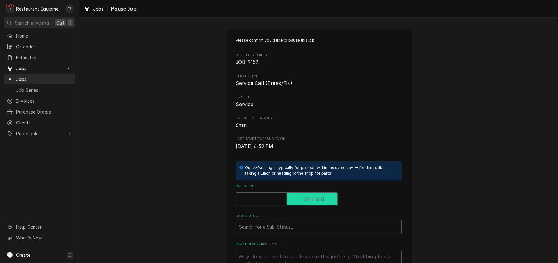
checkbox input "true"
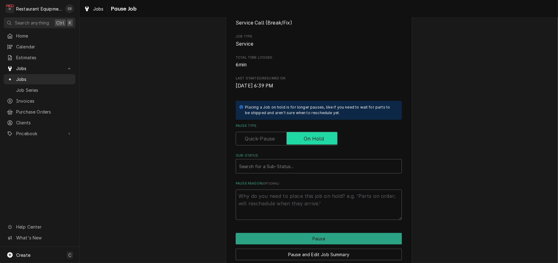
scroll to position [103, 0]
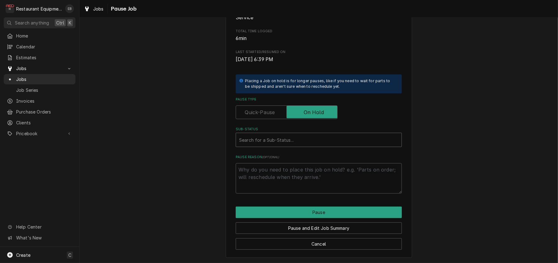
click at [293, 146] on div "Sub-Status" at bounding box center [318, 140] width 159 height 11
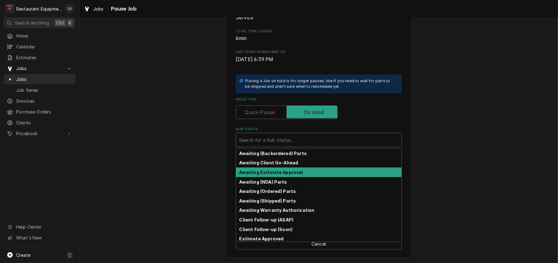
click at [289, 175] on strong "Awaiting Estimate Approval" at bounding box center [272, 172] width 64 height 5
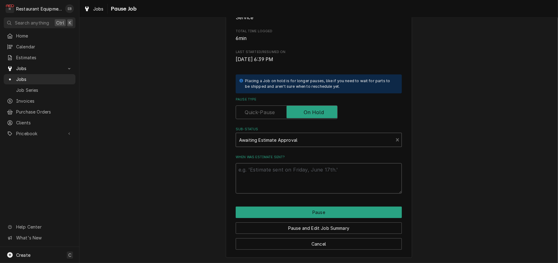
click at [305, 188] on textarea "When was estimate sent?" at bounding box center [319, 178] width 166 height 30
type textarea "x"
type textarea "e"
type textarea "x"
type textarea "es"
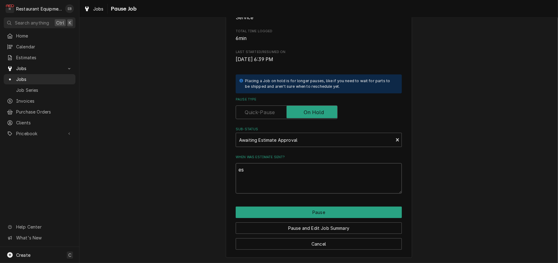
type textarea "x"
type textarea "est"
type textarea "x"
type textarea "est"
type textarea "x"
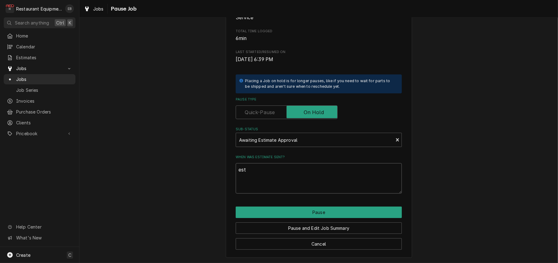
type textarea "est s"
type textarea "x"
type textarea "est se"
type textarea "x"
type textarea "est sen"
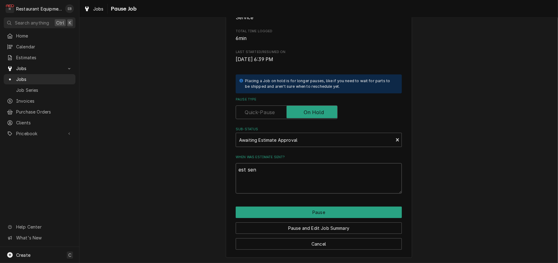
type textarea "x"
type textarea "est sent"
type textarea "x"
type textarea "est sent"
type textarea "x"
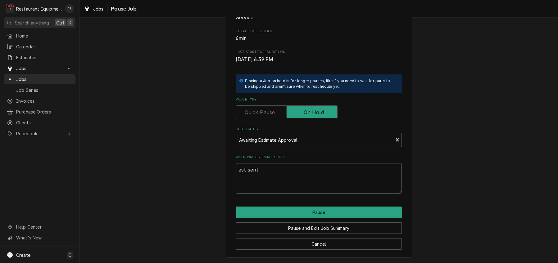
type textarea "est sent"
type textarea "x"
type textarea "est sen"
type textarea "x"
type textarea "est se"
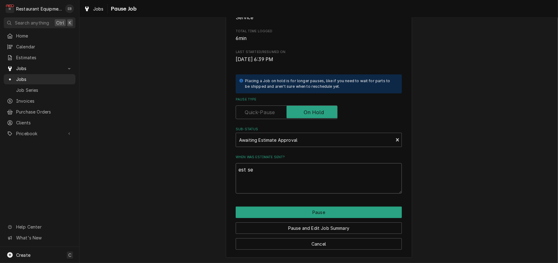
type textarea "x"
type textarea "est s"
type textarea "x"
type textarea "est"
type textarea "x"
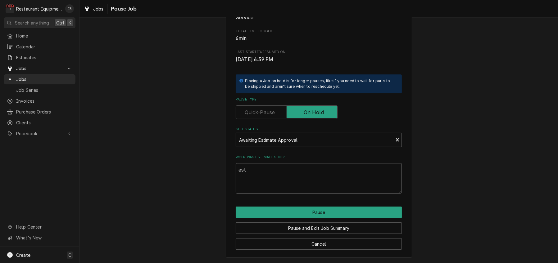
type textarea "est"
type textarea "x"
type textarea "es"
type textarea "x"
type textarea "e"
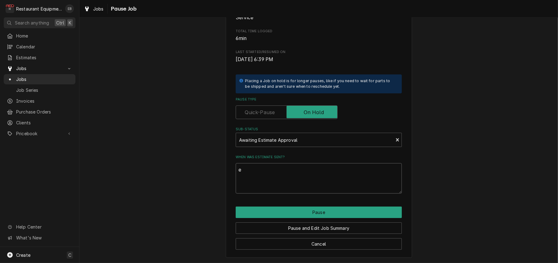
type textarea "x"
type textarea "E"
type textarea "x"
type textarea "ES"
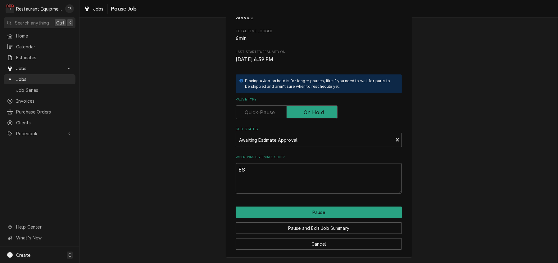
type textarea "x"
type textarea "EST"
type textarea "x"
type textarea "EST"
type textarea "x"
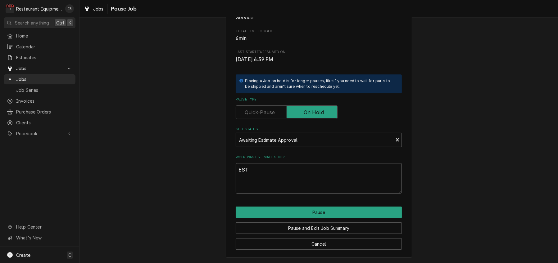
type textarea "EST w"
type textarea "x"
type textarea "EST wa"
type textarea "x"
type textarea "EST was"
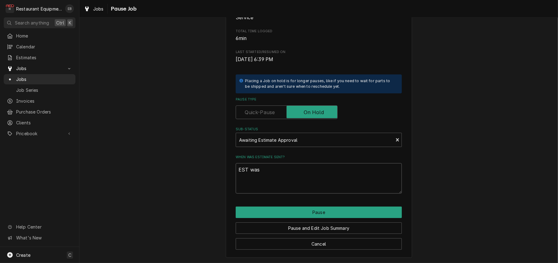
type textarea "x"
type textarea "EST was"
type textarea "x"
type textarea "EST was s"
type textarea "x"
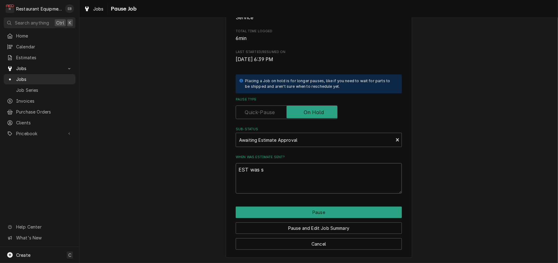
type textarea "EST was se"
type textarea "x"
type textarea "EST was sen"
type textarea "x"
type textarea "EST was sent"
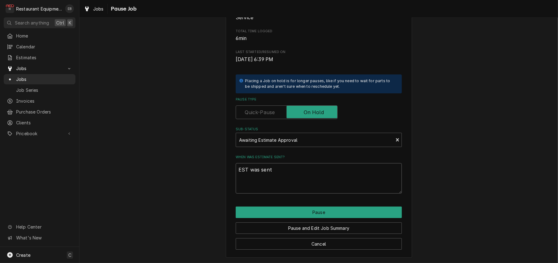
type textarea "x"
type textarea "EST was sent"
type textarea "x"
type textarea "EST was sent o"
type textarea "x"
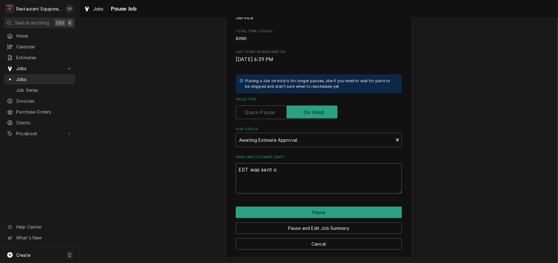
type textarea "EST was sent on"
type textarea "x"
type textarea "EST was sent on"
type textarea "x"
type textarea "EST was sent on O"
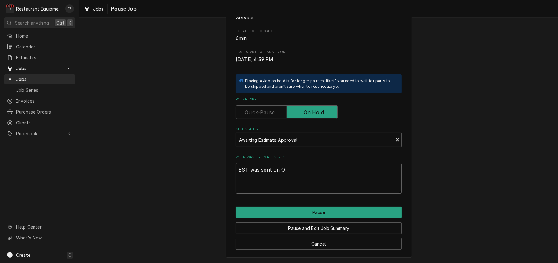
type textarea "x"
type textarea "EST was sent on Oc"
type textarea "x"
type textarea "EST was sent on Oct"
type textarea "x"
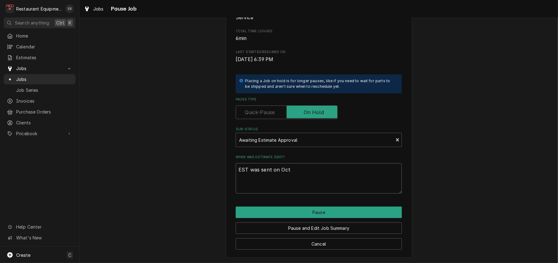
type textarea "EST was sent on Oct"
type textarea "x"
type textarea "EST was sent on Oct 1"
type textarea "x"
type textarea "EST was sent on Oct 10"
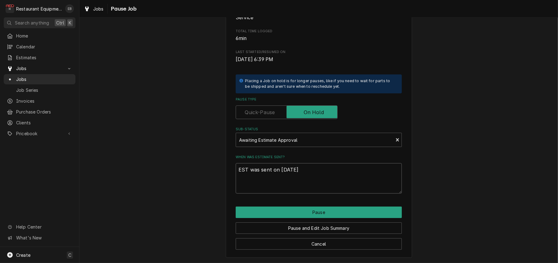
type textarea "x"
type textarea "EST was sent on Oct 10t"
type textarea "x"
type textarea "EST was sent on Oct 10th"
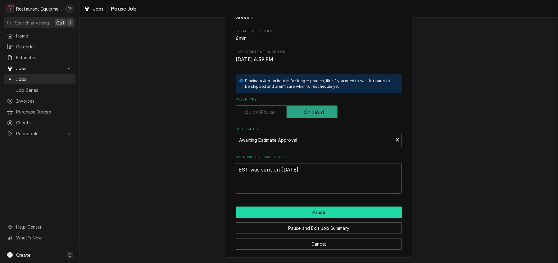
type textarea "x"
type textarea "EST was sent on Oct 10th."
type textarea "x"
type textarea "EST was sent on Oct 10th"
type textarea "x"
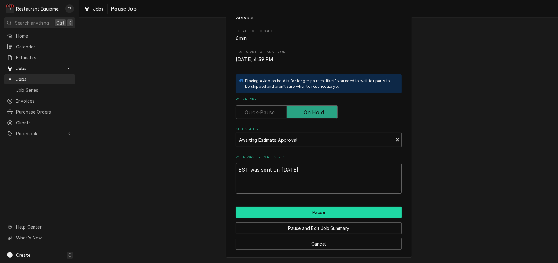
type textarea "EST was sent on Oct 10th,"
type textarea "x"
type textarea "EST was sent on Oct 10th,"
type textarea "x"
type textarea "EST was sent on Oct 10th, 2"
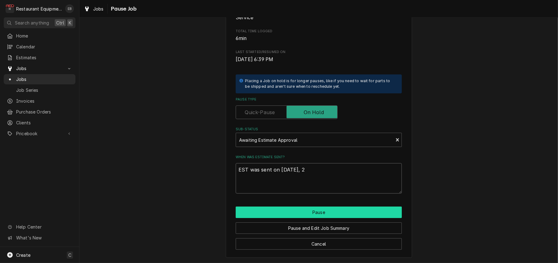
type textarea "x"
type textarea "EST was sent on Oct 10th, 20"
type textarea "x"
type textarea "EST was sent on Oct 10th, 202"
type textarea "x"
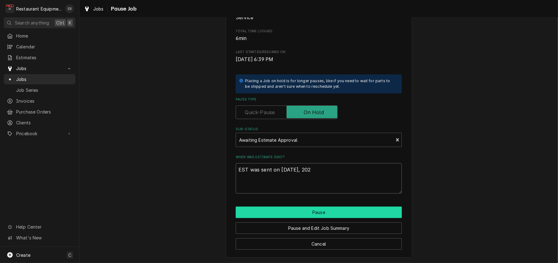
type textarea "EST was sent on Oct 10th, 2025"
type textarea "x"
type textarea "EST was sent on Oct 10th, 2025."
click at [316, 218] on button "Pause" at bounding box center [319, 212] width 166 height 11
type textarea "x"
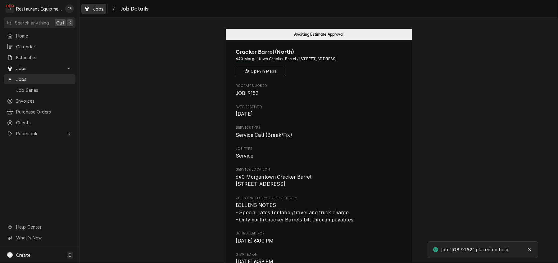
click at [99, 12] on span "Jobs" at bounding box center [98, 9] width 11 height 7
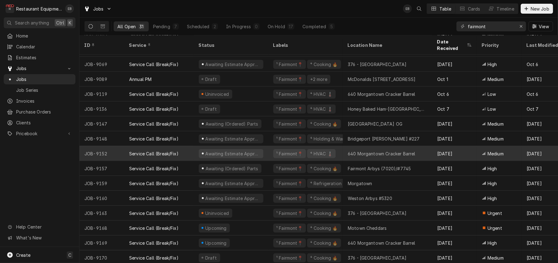
scroll to position [258, 0]
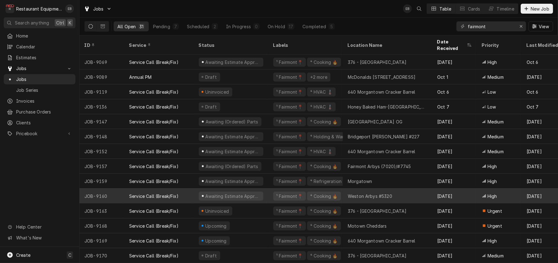
click at [268, 189] on div "Awaiting Estimate Approval" at bounding box center [231, 196] width 75 height 15
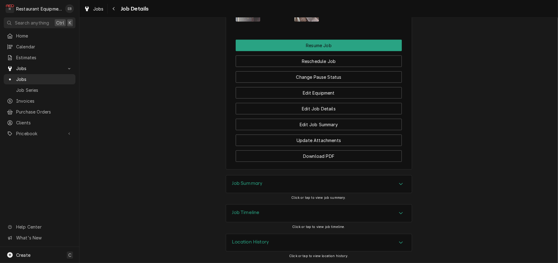
scroll to position [828, 0]
click at [315, 83] on button "Change Pause Status" at bounding box center [319, 76] width 166 height 11
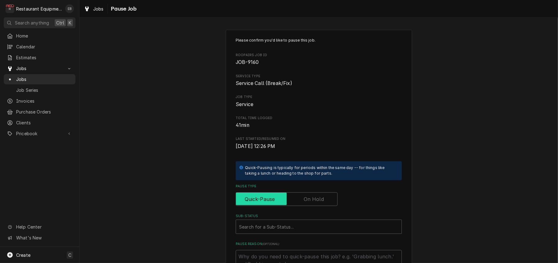
click at [300, 206] on input "Pause Type" at bounding box center [287, 200] width 96 height 14
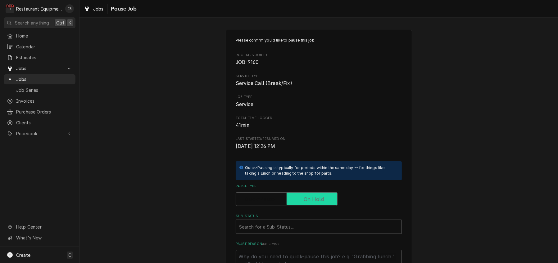
checkbox input "true"
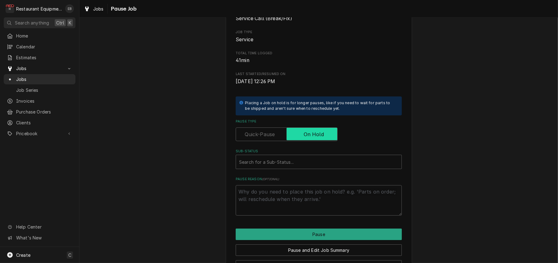
scroll to position [103, 0]
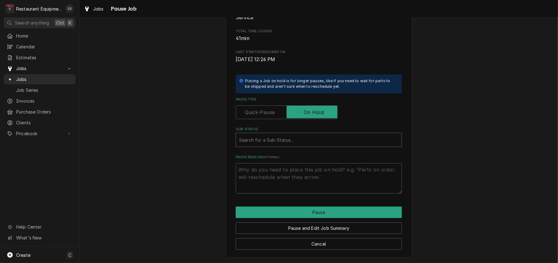
type textarea "x"
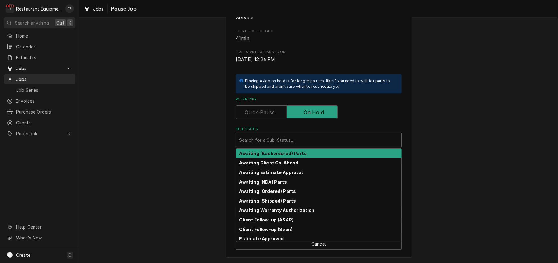
click at [289, 146] on div "Sub-Status" at bounding box center [318, 140] width 159 height 11
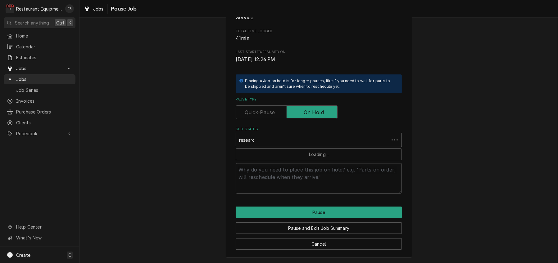
type input "research"
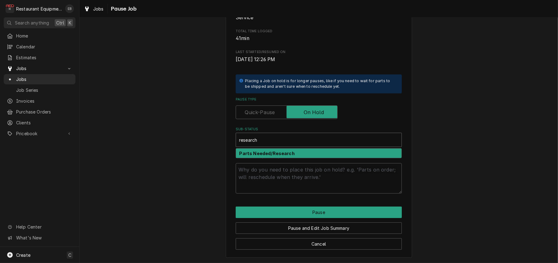
click at [291, 158] on div "Parts Needed/Research" at bounding box center [319, 154] width 166 height 10
type textarea "x"
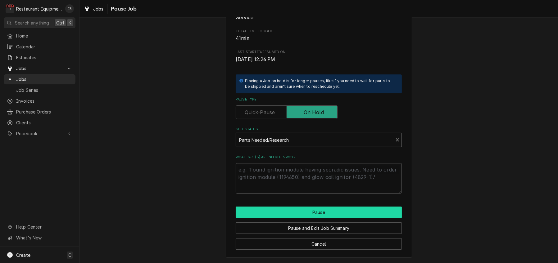
click at [309, 218] on button "Pause" at bounding box center [319, 212] width 166 height 11
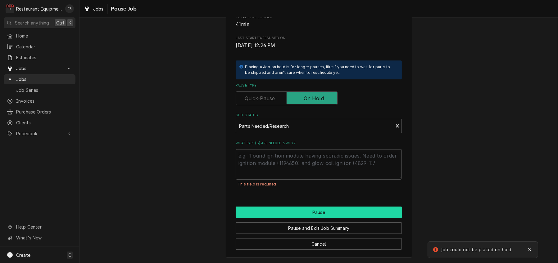
scroll to position [124, 0]
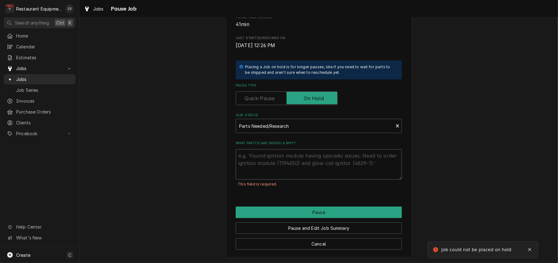
click at [280, 167] on textarea "What part(s) are needed & why?" at bounding box center [319, 164] width 166 height 30
type textarea "x"
type textarea "P"
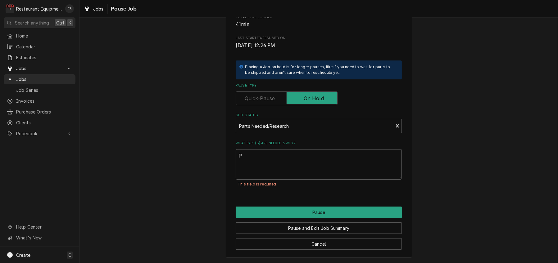
type textarea "x"
type textarea "Pa"
type textarea "x"
type textarea "Par"
type textarea "x"
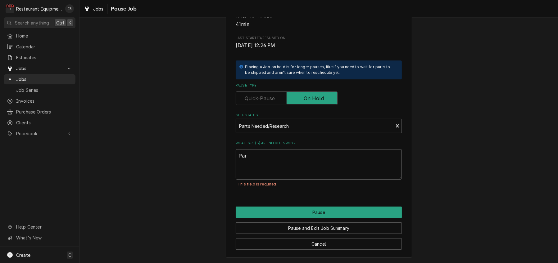
type textarea "Part"
type textarea "x"
type textarea "Parts"
type textarea "x"
type textarea "Parts"
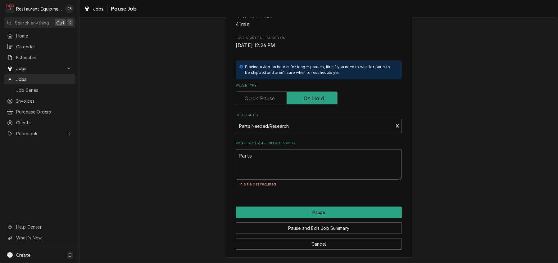
type textarea "x"
type textarea "Parts n"
type textarea "x"
type textarea "Parts ne"
type textarea "x"
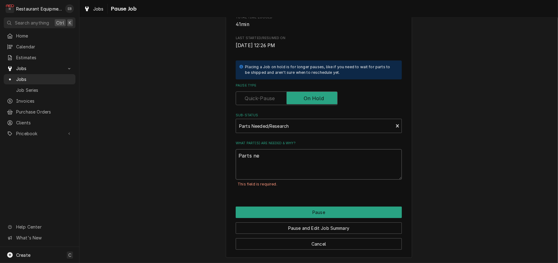
type textarea "Parts nee"
type textarea "x"
type textarea "Parts need"
type textarea "x"
type textarea "Parts need"
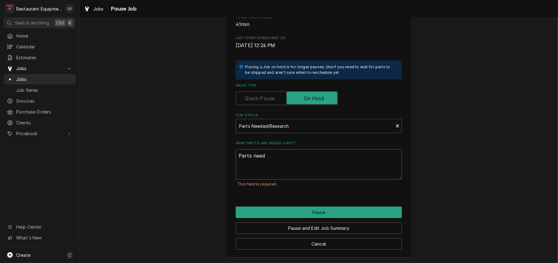
type textarea "x"
type textarea "Parts need r"
type textarea "x"
type textarea "Parts need re"
type textarea "x"
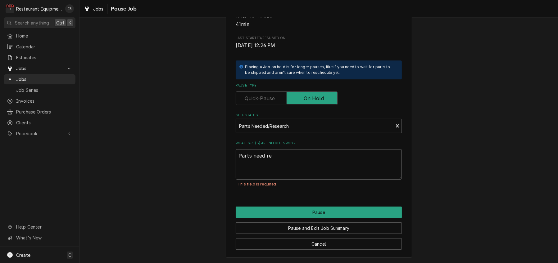
type textarea "Parts need res"
type textarea "x"
type textarea "Parts need rese"
type textarea "x"
type textarea "Parts need resea"
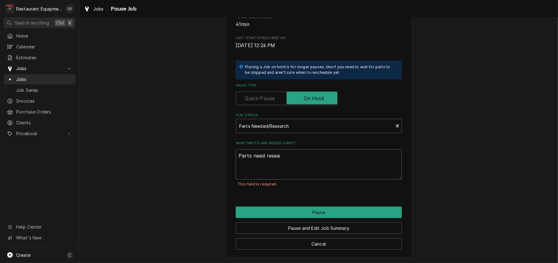
type textarea "x"
type textarea "Parts need resear"
type textarea "x"
type textarea "Parts need researc"
type textarea "x"
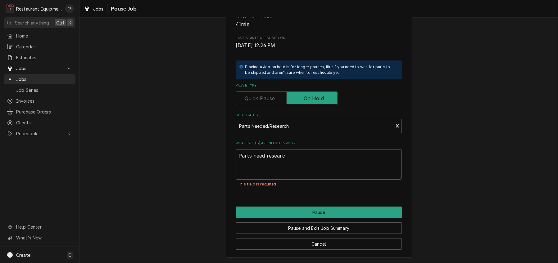
type textarea "Parts need research"
type textarea "x"
type textarea "Parts need researche"
type textarea "x"
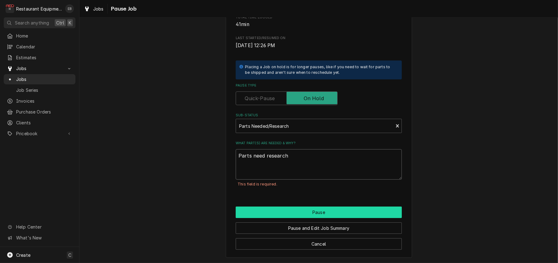
type textarea "Parts need research"
click at [304, 218] on button "Pause" at bounding box center [319, 212] width 166 height 11
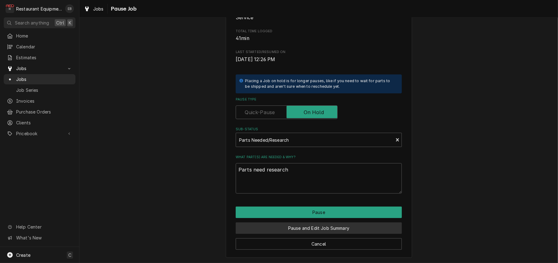
type textarea "x"
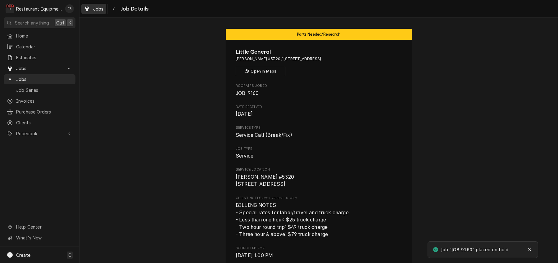
click at [103, 9] on span "Jobs" at bounding box center [98, 9] width 11 height 7
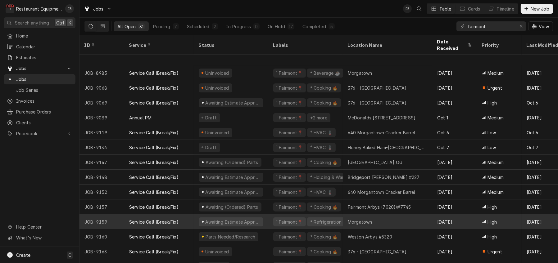
scroll to position [258, 0]
